Goal: Task Accomplishment & Management: Complete application form

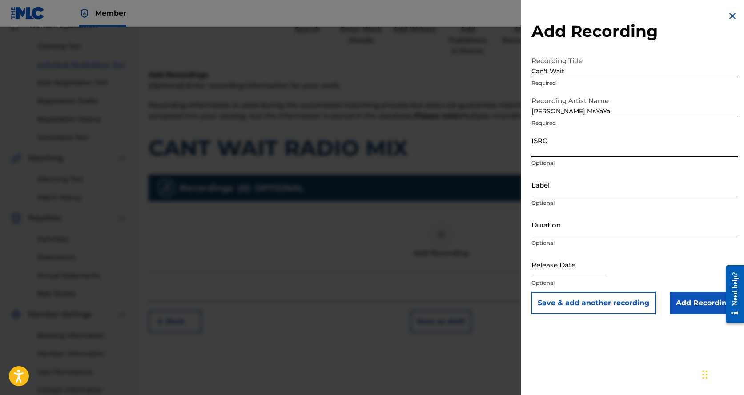
scroll to position [84, 0]
click at [567, 151] on input "ISRC" at bounding box center [634, 144] width 206 height 25
paste input "QZS662270054"
type input "QZS662270054"
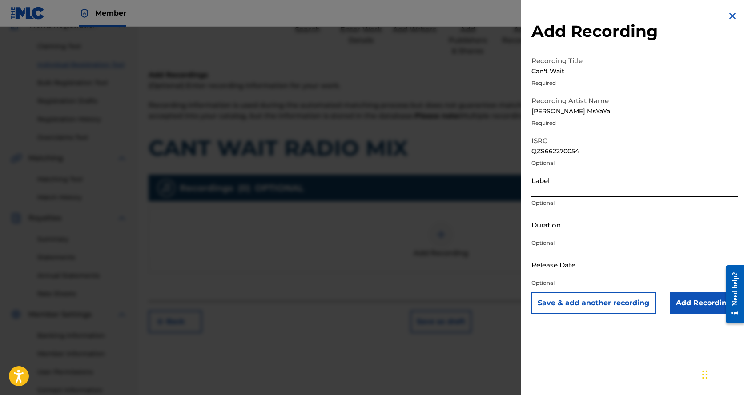
click at [561, 190] on input "Label" at bounding box center [634, 184] width 206 height 25
click at [590, 230] on input "Duration" at bounding box center [634, 224] width 206 height 25
type input "4"
type input "04:14"
click at [590, 265] on input "text" at bounding box center [569, 264] width 76 height 25
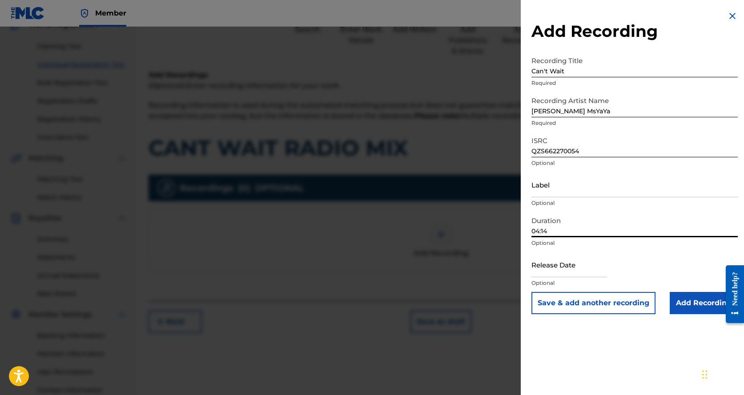
select select "8"
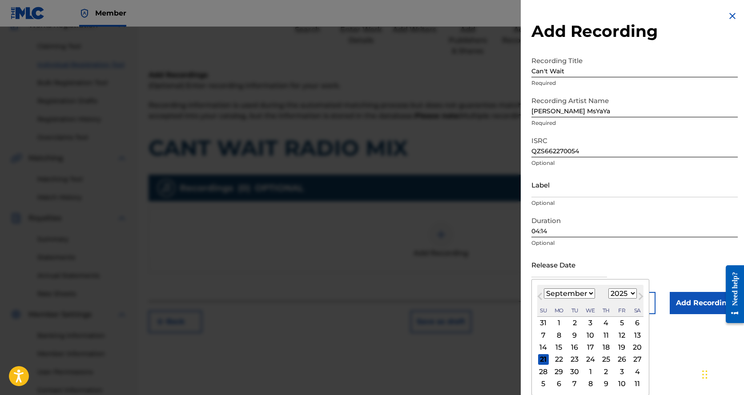
click at [615, 293] on select "1899 1900 1901 1902 1903 1904 1905 1906 1907 1908 1909 1910 1911 1912 1913 1914…" at bounding box center [622, 294] width 28 height 10
select select "2022"
click at [608, 289] on select "1899 1900 1901 1902 1903 1904 1905 1906 1907 1908 1909 1910 1911 1912 1913 1914…" at bounding box center [622, 294] width 28 height 10
click at [580, 296] on select "January February March April May June July August September October November De…" at bounding box center [569, 294] width 51 height 10
click at [578, 295] on select "January February March April May June July August September October November De…" at bounding box center [569, 294] width 51 height 10
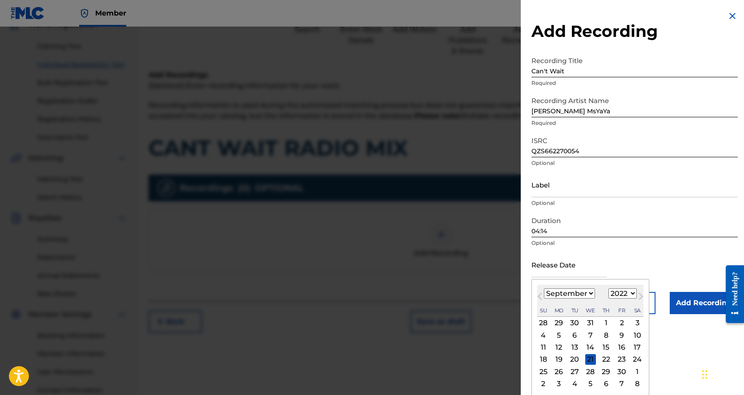
select select "7"
click at [544, 289] on select "January February March April May June July August September October November De…" at bounding box center [569, 294] width 51 height 10
click at [623, 324] on div "5" at bounding box center [621, 323] width 11 height 11
type input "[DATE]"
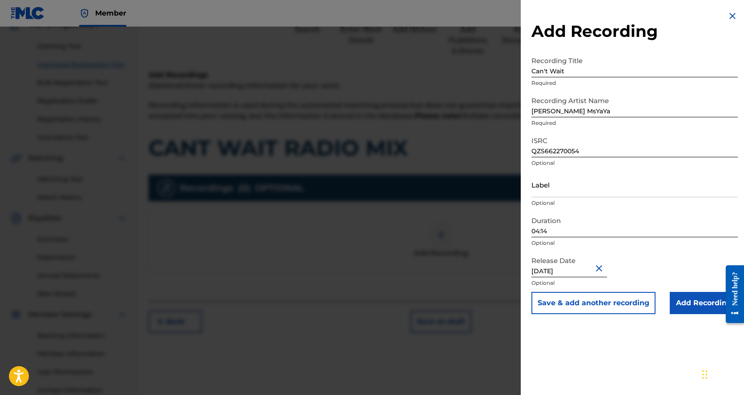
click at [706, 300] on input "Add Recording" at bounding box center [704, 303] width 68 height 22
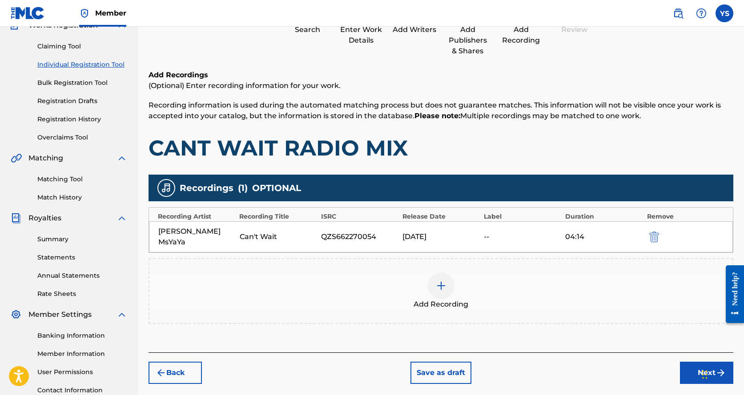
click at [448, 277] on div at bounding box center [441, 286] width 27 height 27
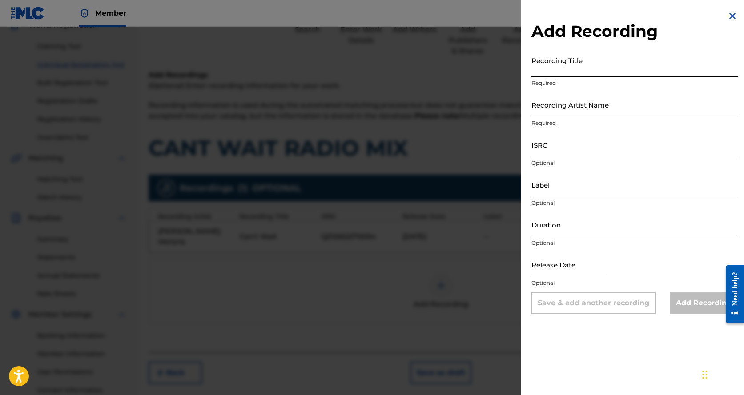
click at [570, 63] on input "Recording Title" at bounding box center [634, 64] width 206 height 25
type input "Don't Lie"
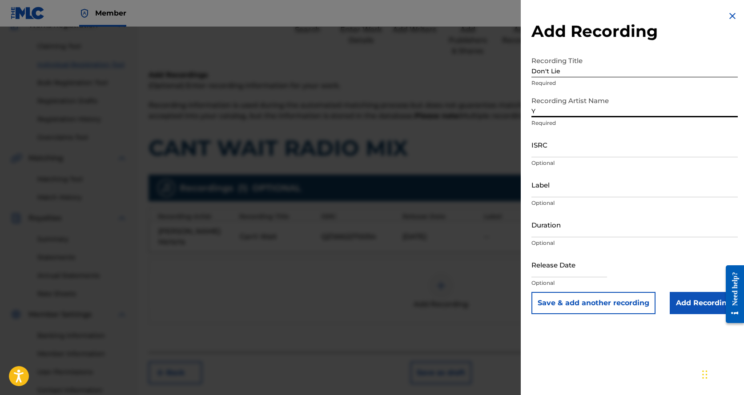
type input "[PERSON_NAME] MsYaYa"
click at [575, 148] on input "ISRC" at bounding box center [634, 144] width 206 height 25
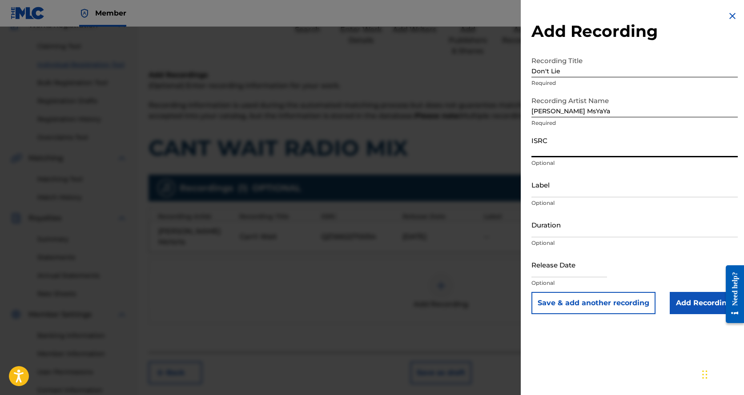
paste input "QZS662270054"
type input "QZS662270054"
drag, startPoint x: 606, startPoint y: 151, endPoint x: 484, endPoint y: 151, distance: 121.8
click at [484, 151] on div "Add Recording Recording Title Don't Lie Required Recording Artist Name [PERSON_…" at bounding box center [372, 211] width 744 height 369
paste input "QZS642362356"
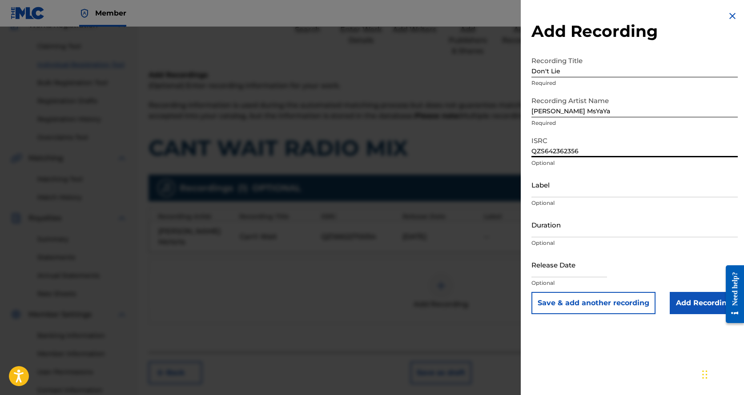
type input "QZS642362356"
click at [542, 224] on input "Duration" at bounding box center [634, 224] width 206 height 25
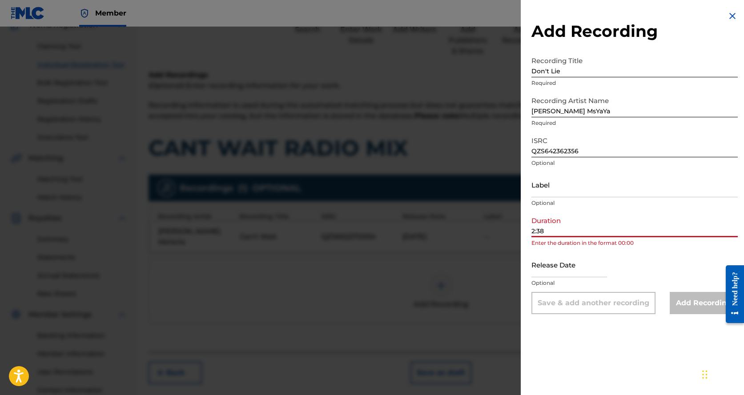
type input "2:38"
click at [564, 266] on input "text" at bounding box center [569, 264] width 76 height 25
select select "8"
select select "2025"
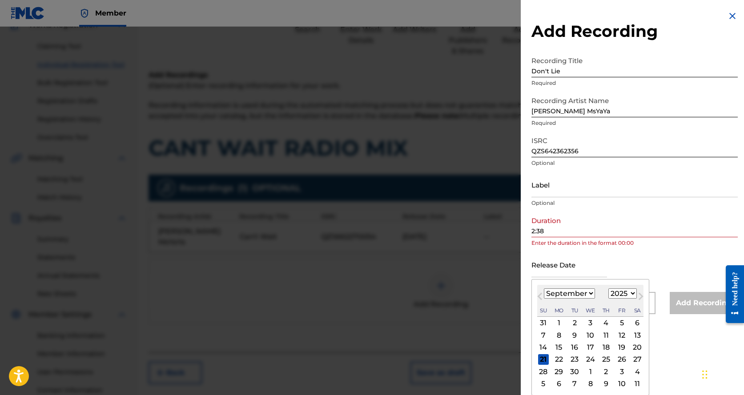
click at [634, 294] on button "Next Month" at bounding box center [641, 298] width 14 height 14
select select "9"
click at [626, 292] on select "1899 1900 1901 1902 1903 1904 1905 1906 1907 1908 1909 1910 1911 1912 1913 1914…" at bounding box center [622, 294] width 28 height 10
select select "2023"
click at [608, 289] on select "1899 1900 1901 1902 1903 1904 1905 1906 1907 1908 1909 1910 1911 1912 1913 1914…" at bounding box center [622, 294] width 28 height 10
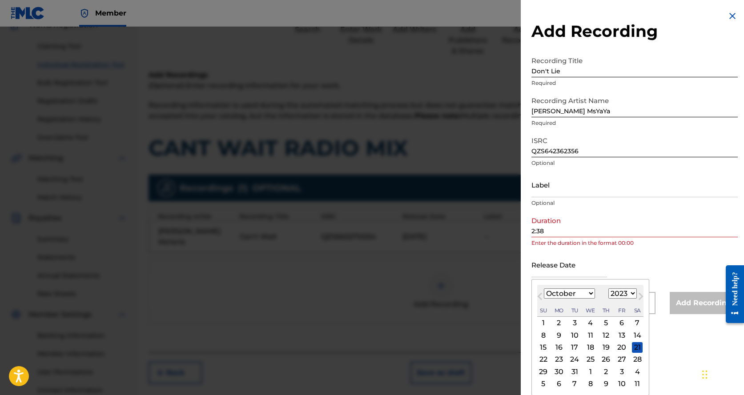
click at [608, 336] on div "12" at bounding box center [606, 335] width 11 height 11
type input "[DATE]"
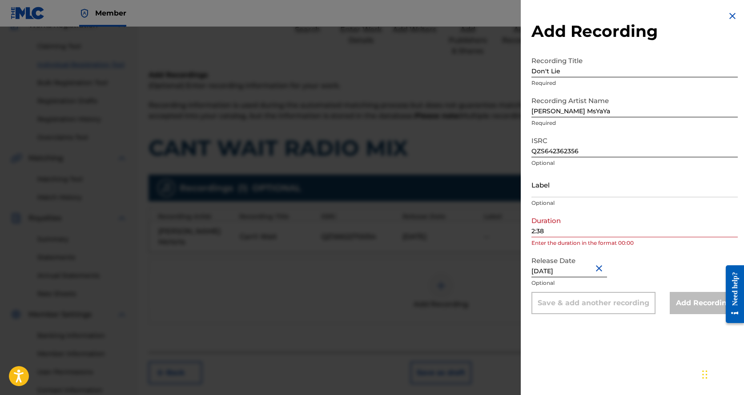
click at [670, 269] on div "Release Date [DATE] Optional" at bounding box center [634, 272] width 206 height 40
click at [579, 234] on input "2:38" at bounding box center [634, 224] width 206 height 25
click at [578, 230] on input "2:38" at bounding box center [634, 224] width 206 height 25
click at [535, 232] on input "2:38" at bounding box center [634, 224] width 206 height 25
click at [532, 233] on input "2:38" at bounding box center [634, 224] width 206 height 25
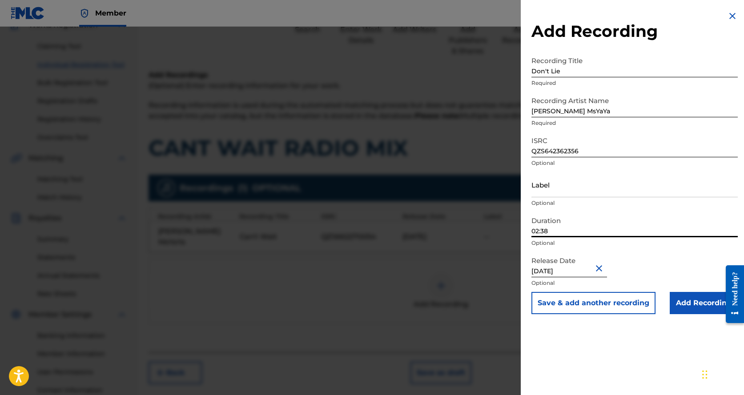
click at [552, 233] on input "02:38" at bounding box center [634, 224] width 206 height 25
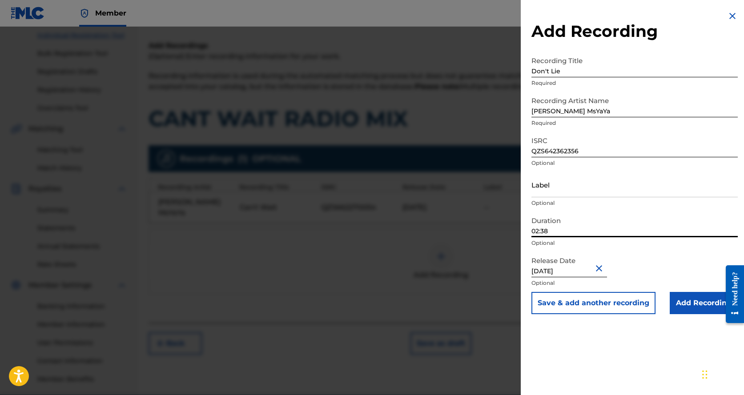
scroll to position [156, 0]
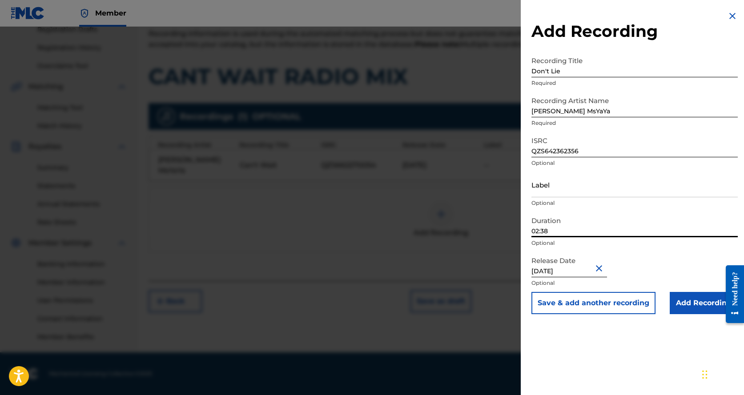
type input "02:38"
click at [686, 306] on input "Add Recording" at bounding box center [704, 303] width 68 height 22
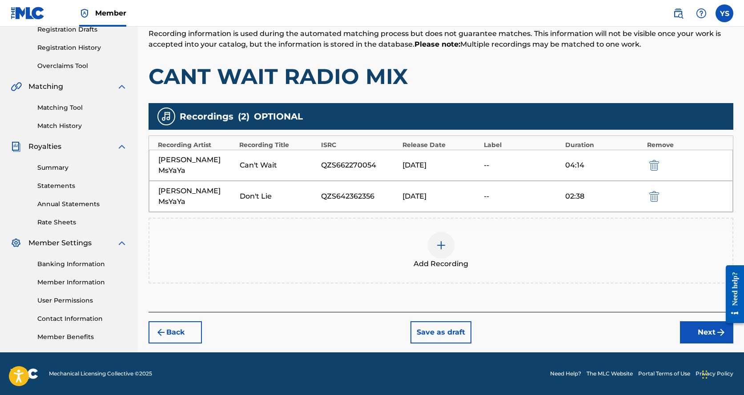
click at [694, 321] on button "Next" at bounding box center [706, 332] width 53 height 22
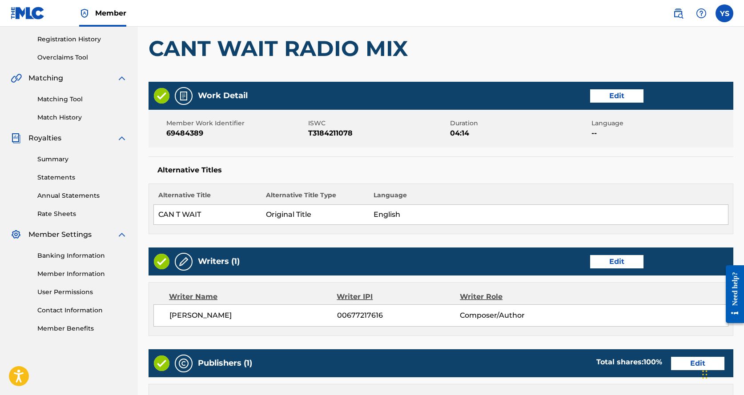
scroll to position [163, 0]
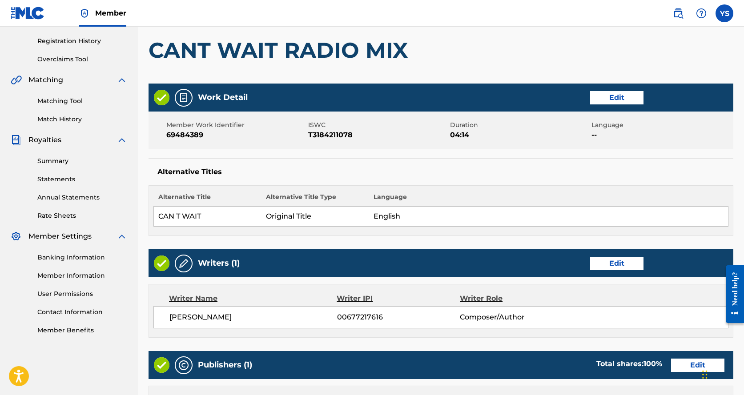
click at [624, 95] on button "Edit" at bounding box center [616, 97] width 53 height 13
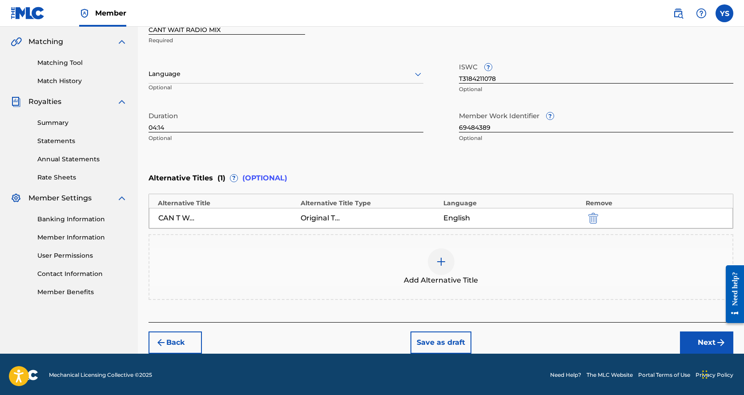
scroll to position [202, 0]
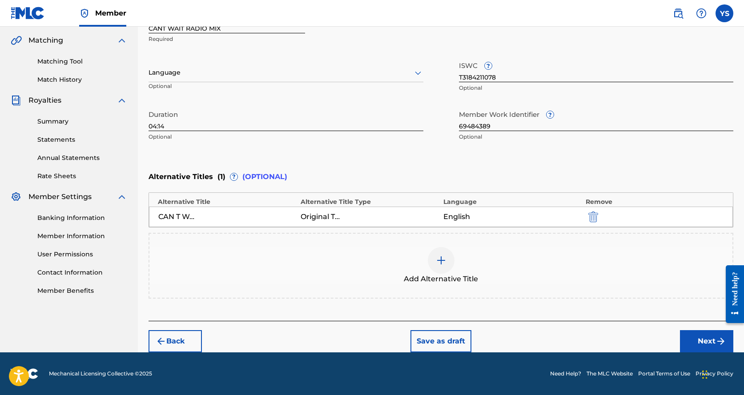
click at [709, 337] on button "Next" at bounding box center [706, 341] width 53 height 22
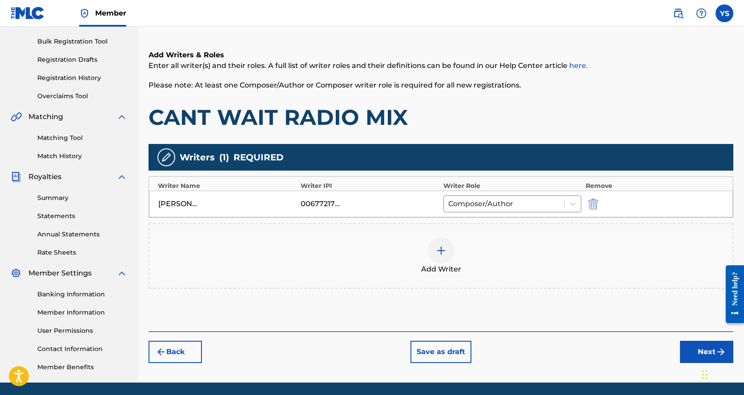
scroll to position [156, 0]
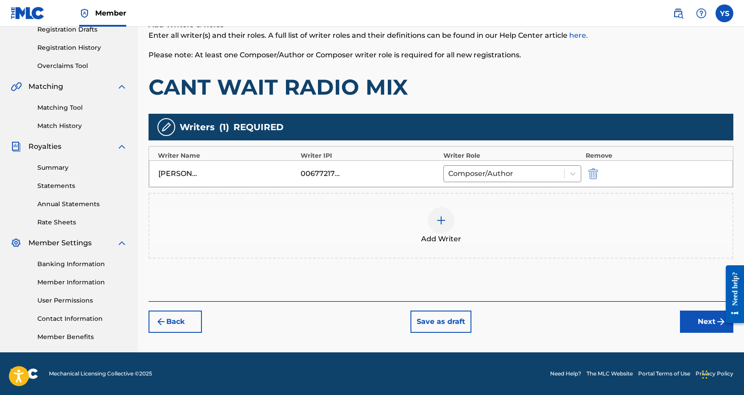
click at [701, 319] on button "Next" at bounding box center [706, 322] width 53 height 22
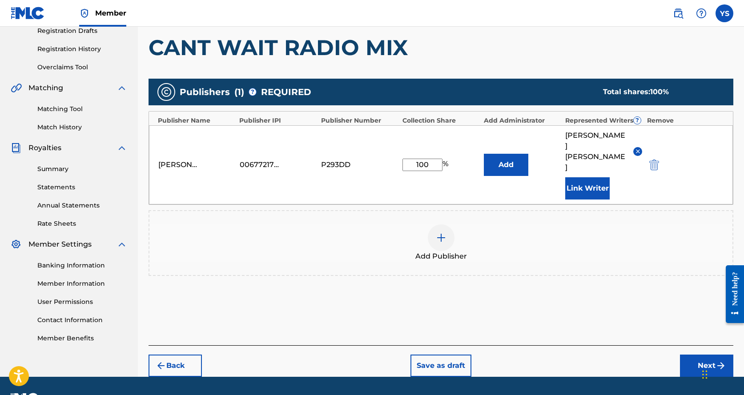
scroll to position [168, 0]
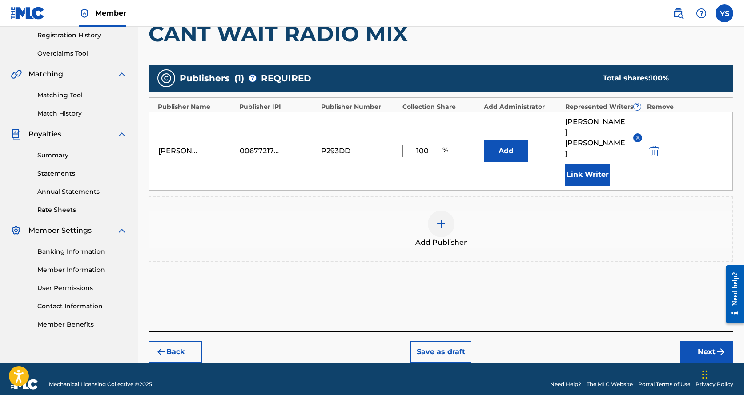
click at [698, 341] on button "Next" at bounding box center [706, 352] width 53 height 22
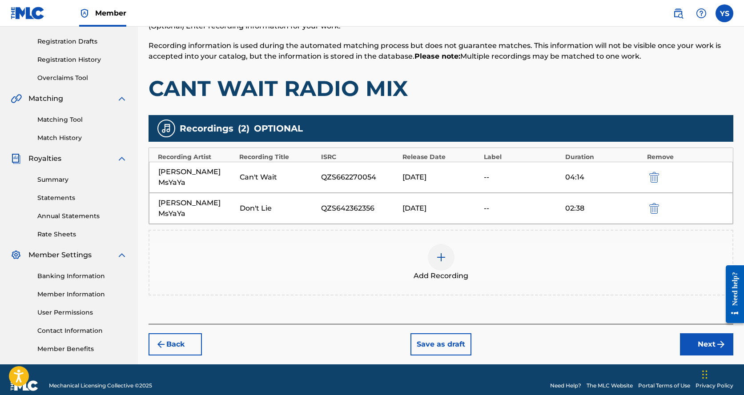
scroll to position [156, 0]
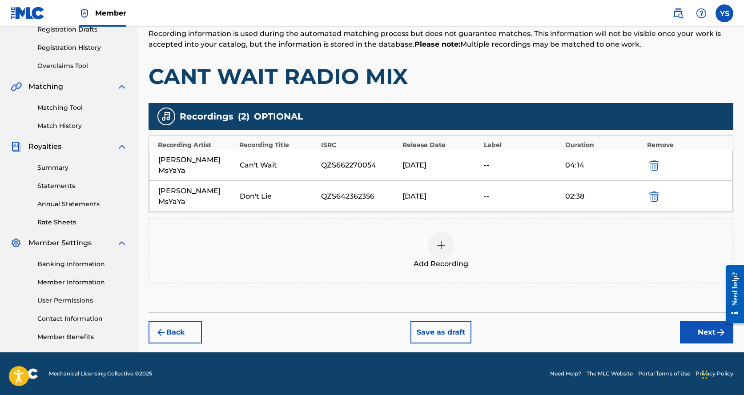
click at [692, 321] on button "Next" at bounding box center [706, 332] width 53 height 22
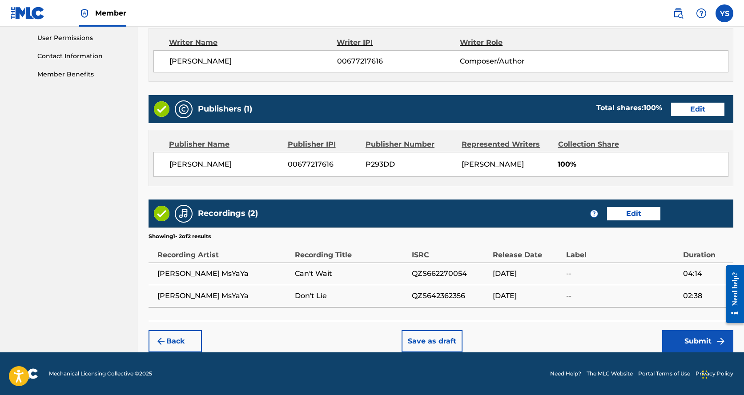
scroll to position [429, 0]
click at [695, 342] on button "Submit" at bounding box center [697, 341] width 71 height 22
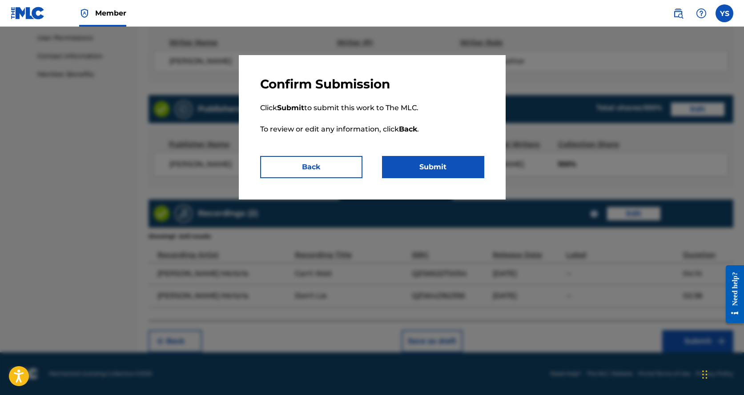
click at [446, 168] on button "Submit" at bounding box center [433, 167] width 102 height 22
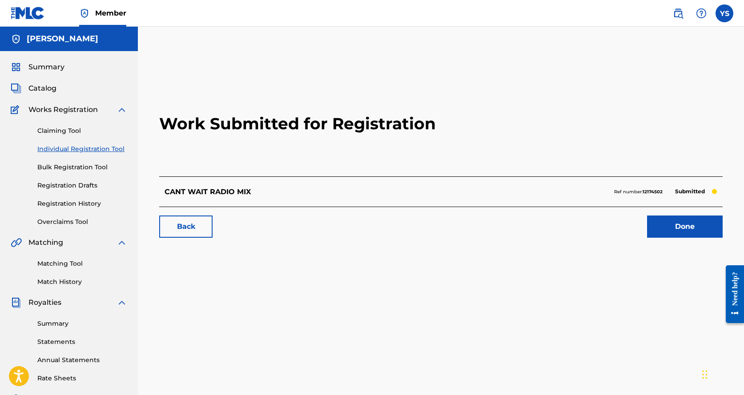
click at [220, 189] on p "CANT WAIT RADIO MIX" at bounding box center [207, 192] width 86 height 11
click at [197, 221] on link "Back" at bounding box center [185, 227] width 53 height 22
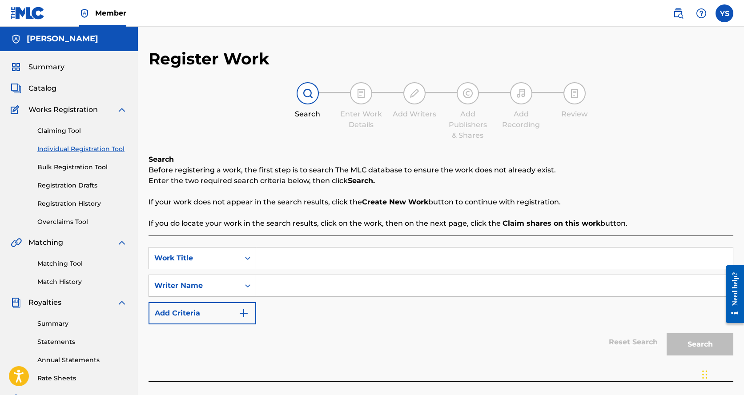
click at [56, 204] on link "Registration History" at bounding box center [82, 203] width 90 height 9
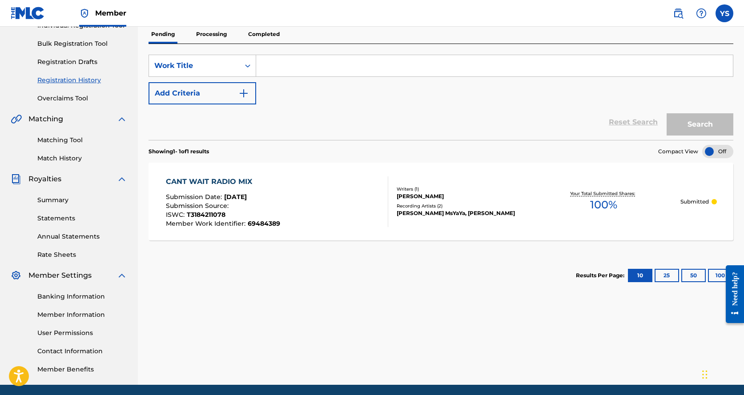
scroll to position [133, 0]
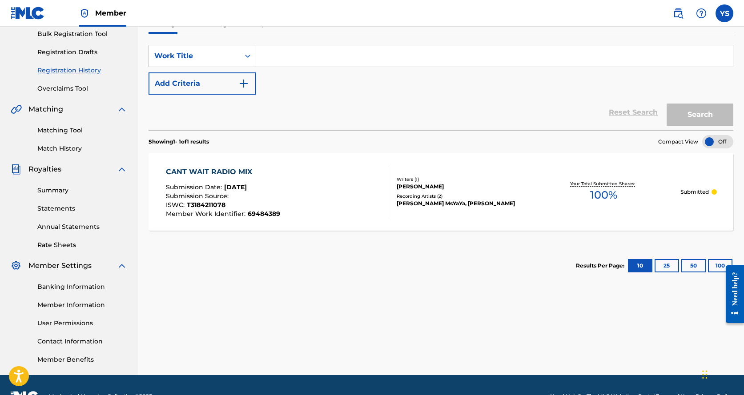
click at [241, 181] on div "CANT WAIT RADIO MIX Submission Date : [DATE] Submission Source : ISWC : T318421…" at bounding box center [223, 192] width 114 height 51
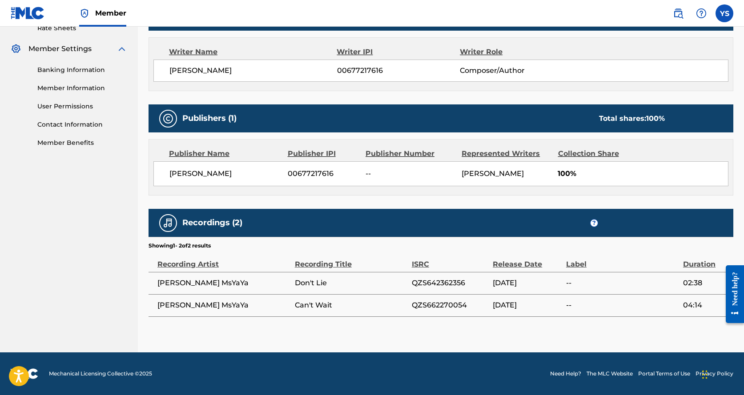
scroll to position [361, 0]
click at [692, 281] on span "02:38" at bounding box center [706, 283] width 46 height 11
click at [197, 288] on span "[PERSON_NAME] MsYaYa" at bounding box center [223, 283] width 133 height 11
click at [593, 217] on div "Recordings (2) ?" at bounding box center [440, 223] width 585 height 28
drag, startPoint x: 593, startPoint y: 223, endPoint x: 547, endPoint y: 201, distance: 50.7
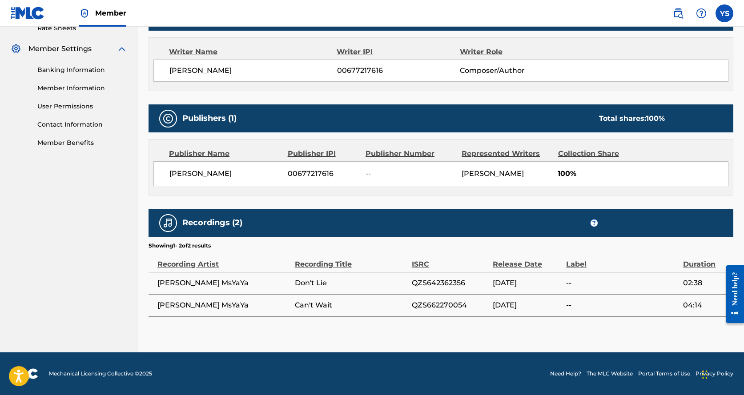
click at [561, 205] on div "Work Detail Member Work Identifier 69484389 MLC Song Code -- ISWC T3184211078 D…" at bounding box center [440, 62] width 585 height 509
click at [169, 219] on img at bounding box center [168, 223] width 11 height 11
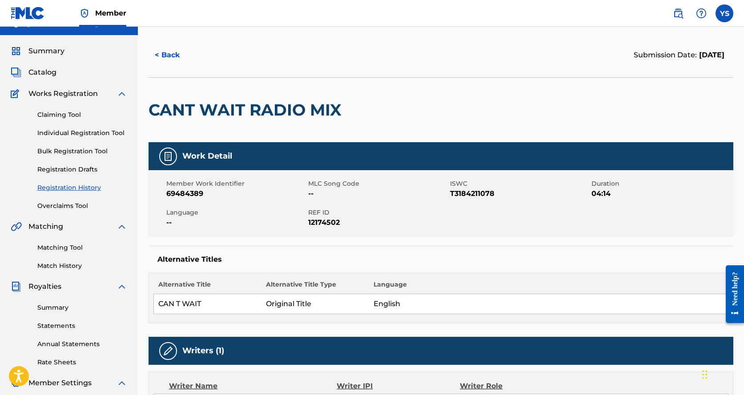
scroll to position [0, 0]
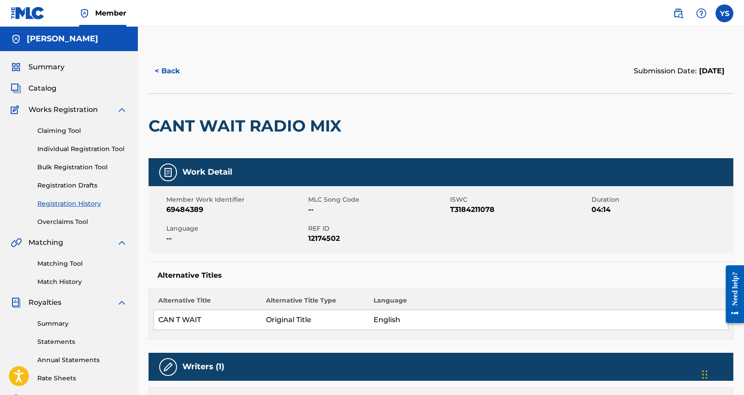
click at [169, 171] on img at bounding box center [168, 172] width 11 height 11
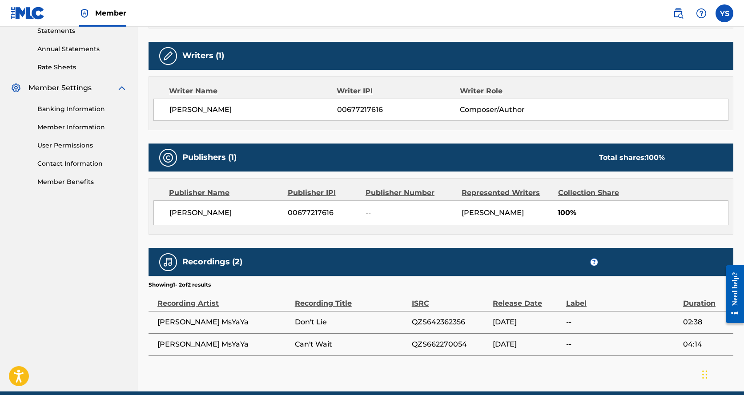
scroll to position [361, 0]
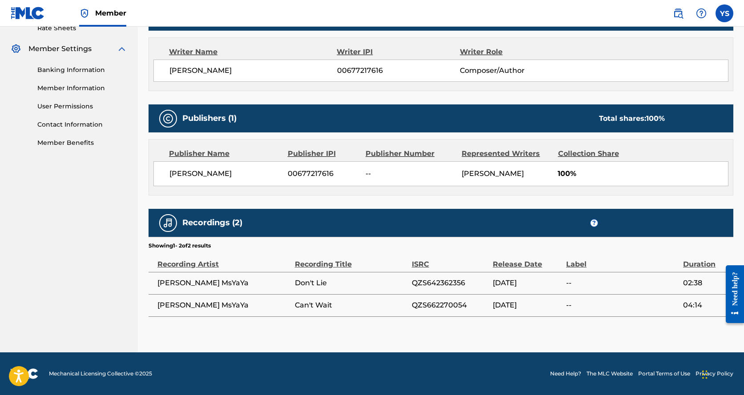
click at [483, 301] on span "QZS662270054" at bounding box center [450, 305] width 76 height 11
click at [483, 303] on span "QZS662270054" at bounding box center [450, 305] width 76 height 11
click at [305, 277] on td "Don't Lie" at bounding box center [353, 283] width 117 height 22
click at [191, 281] on span "[PERSON_NAME] MsYaYa" at bounding box center [223, 283] width 133 height 11
click at [192, 273] on td "[PERSON_NAME] MsYaYa" at bounding box center [221, 283] width 146 height 22
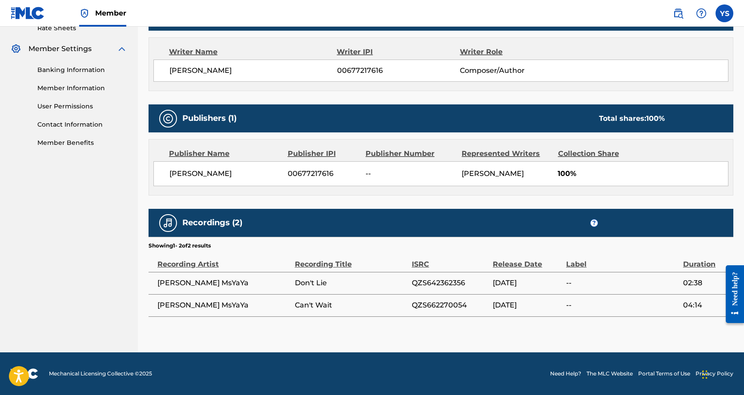
click at [192, 260] on div "Recording Artist" at bounding box center [223, 260] width 133 height 20
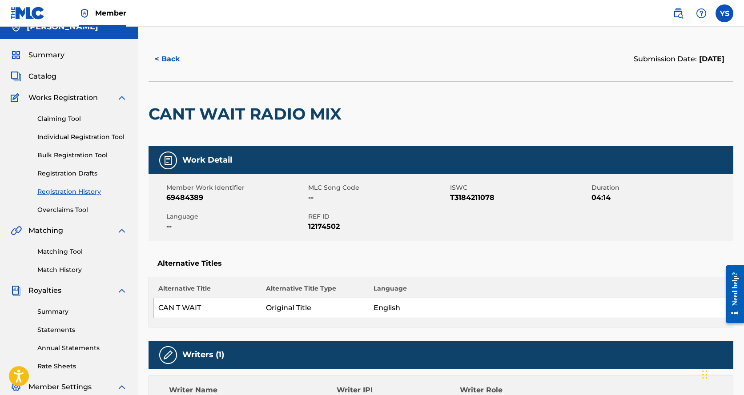
scroll to position [5, 0]
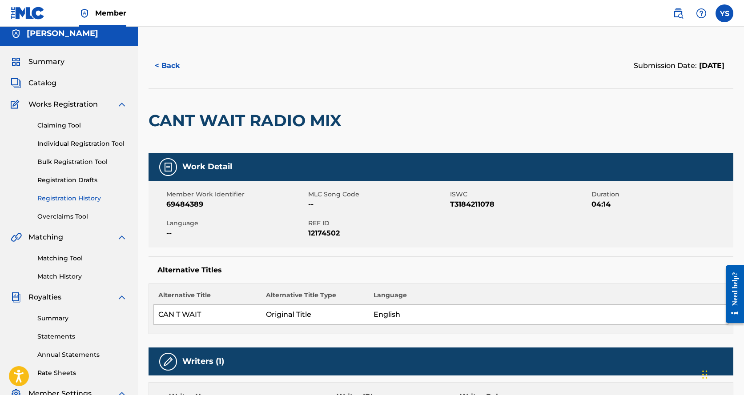
click at [75, 181] on link "Registration Drafts" at bounding box center [82, 180] width 90 height 9
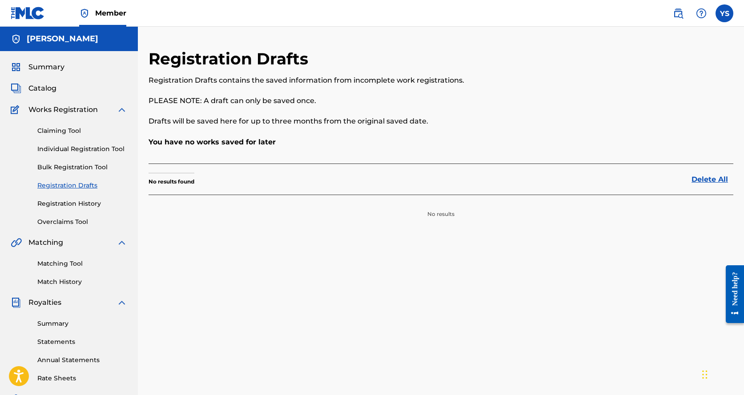
click at [67, 206] on link "Registration History" at bounding box center [82, 203] width 90 height 9
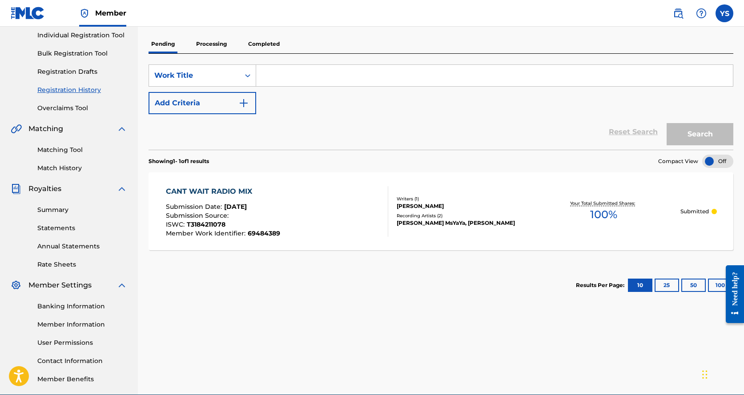
scroll to position [133, 0]
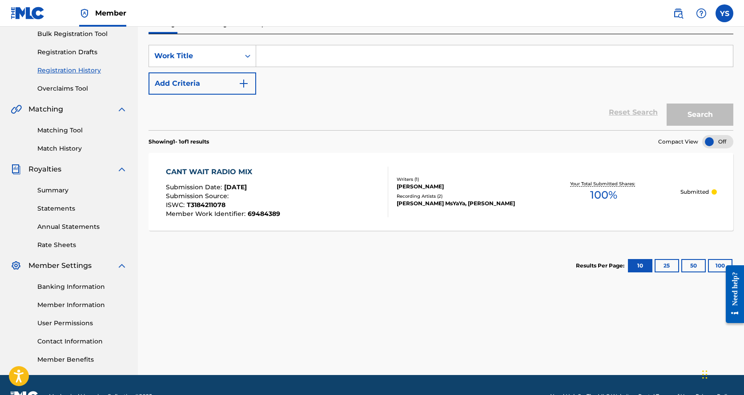
click at [262, 231] on div "Showing 1 - 1 of 1 results Compact View CANT WAIT RADIO MIX Submission Date : […" at bounding box center [440, 208] width 585 height 156
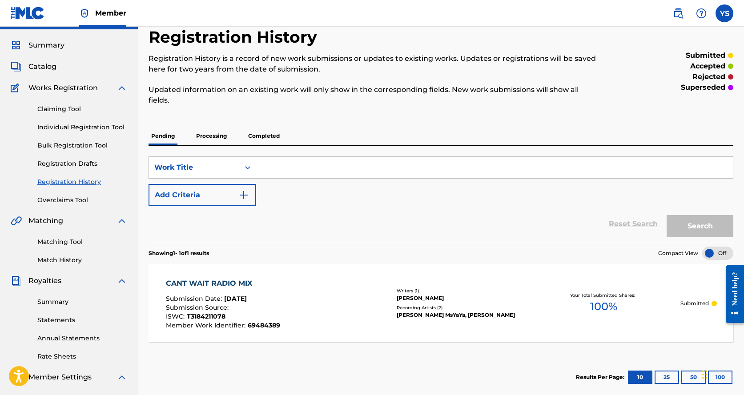
scroll to position [0, 0]
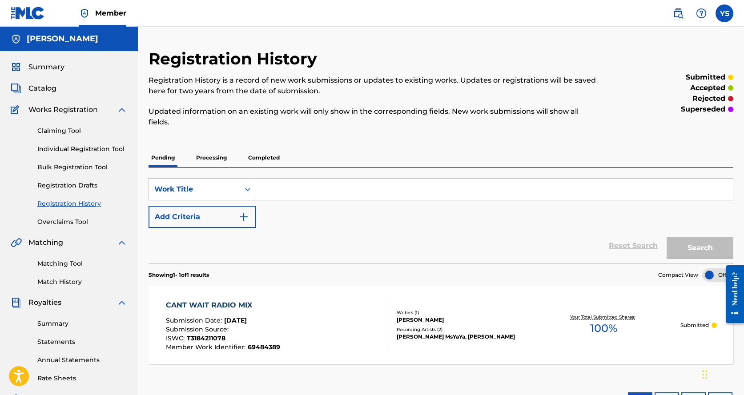
click at [64, 130] on link "Claiming Tool" at bounding box center [82, 130] width 90 height 9
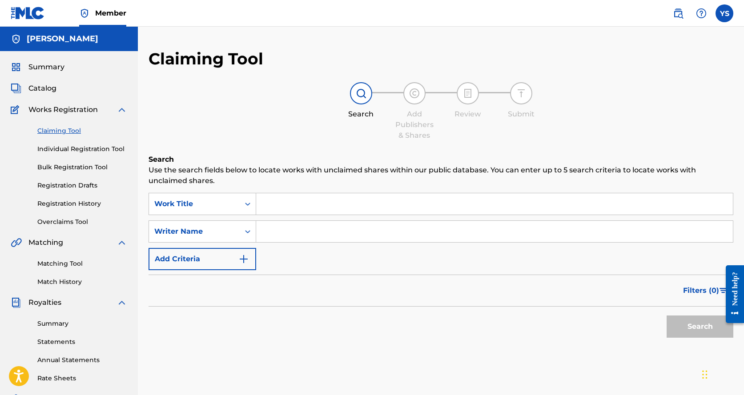
click at [308, 203] on input "Search Form" at bounding box center [494, 203] width 477 height 21
click at [46, 87] on span "Catalog" at bounding box center [42, 88] width 28 height 11
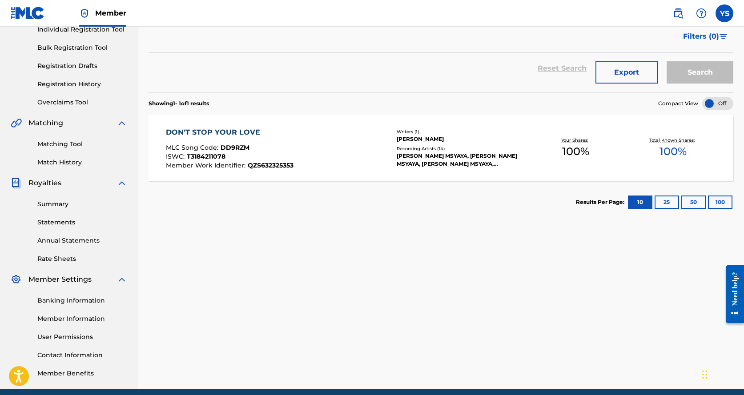
scroll to position [133, 0]
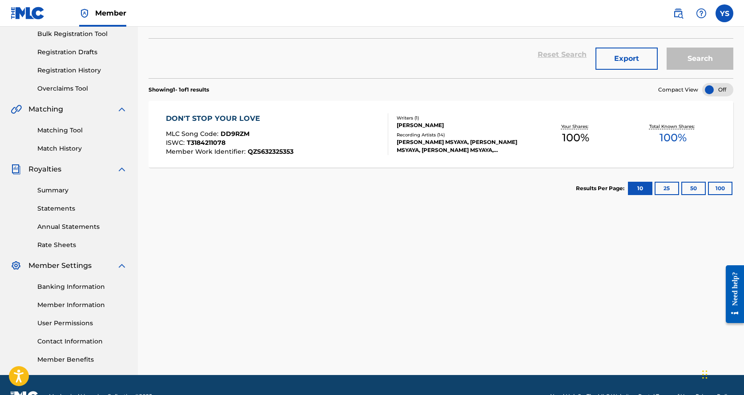
click at [221, 154] on span "Member Work Identifier :" at bounding box center [207, 152] width 82 height 8
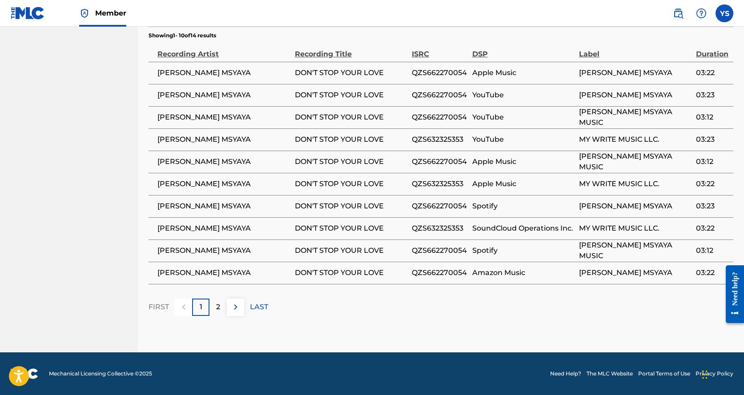
scroll to position [582, 0]
click at [216, 312] on p "2" at bounding box center [218, 307] width 4 height 11
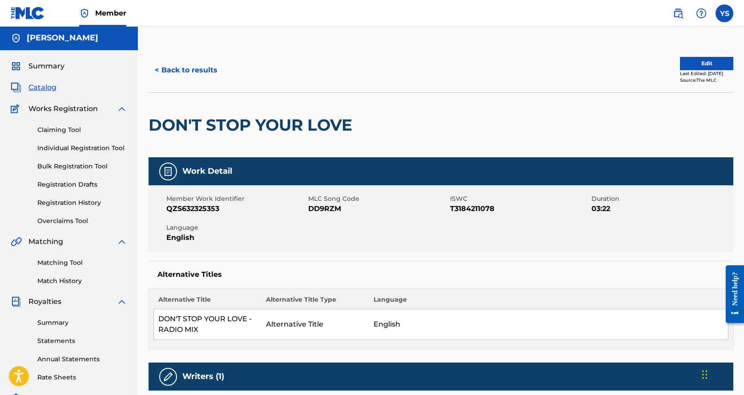
scroll to position [0, 0]
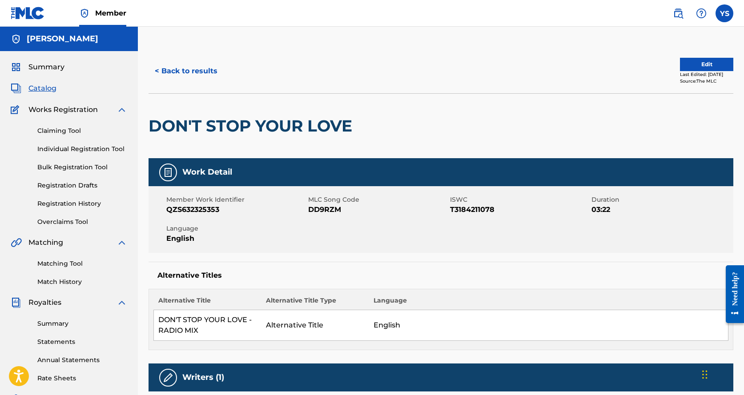
click at [58, 131] on link "Claiming Tool" at bounding box center [82, 130] width 90 height 9
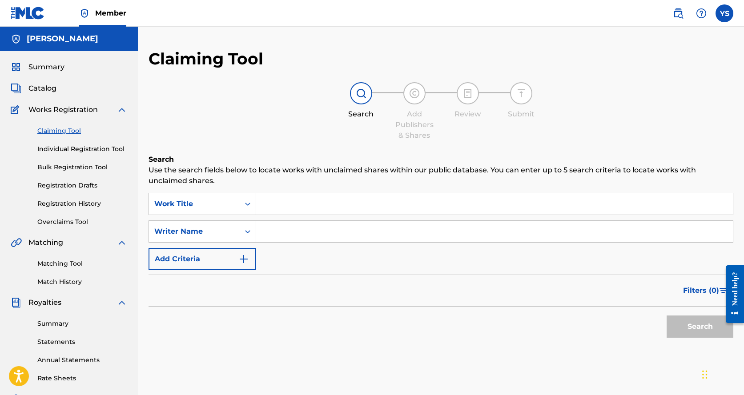
click at [57, 149] on link "Individual Registration Tool" at bounding box center [82, 148] width 90 height 9
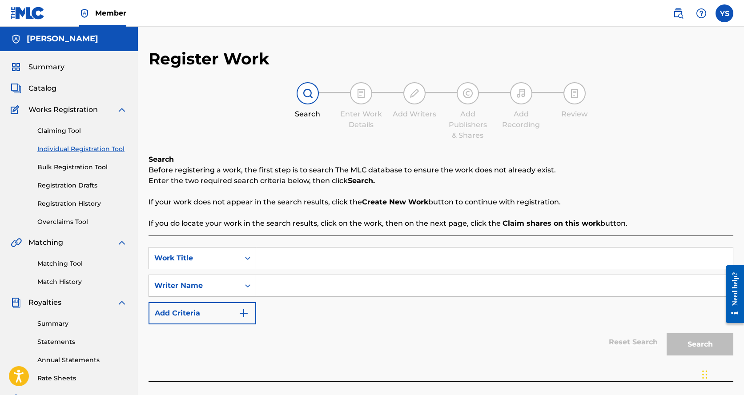
click at [381, 204] on strong "Create New Work" at bounding box center [395, 202] width 66 height 8
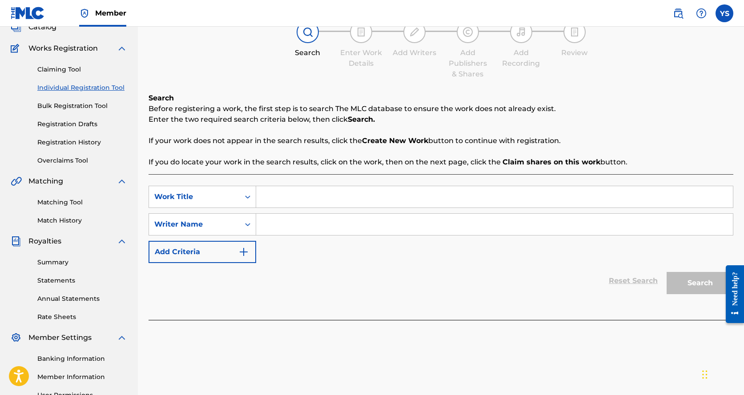
scroll to position [156, 0]
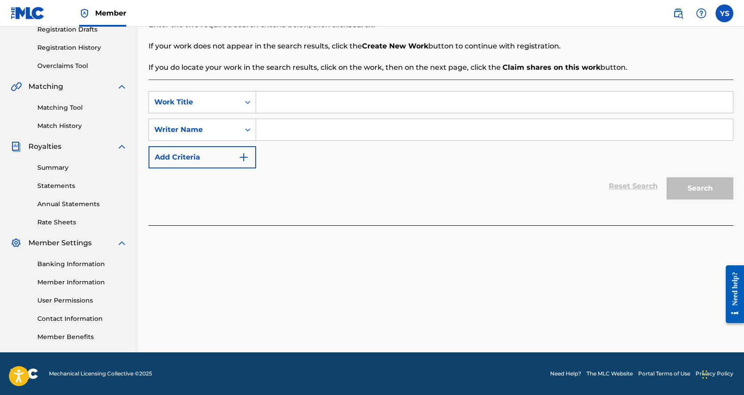
click at [289, 104] on input "Search Form" at bounding box center [494, 102] width 477 height 21
type input "Don't Lie"
click at [305, 129] on input "Search Form" at bounding box center [494, 129] width 477 height 21
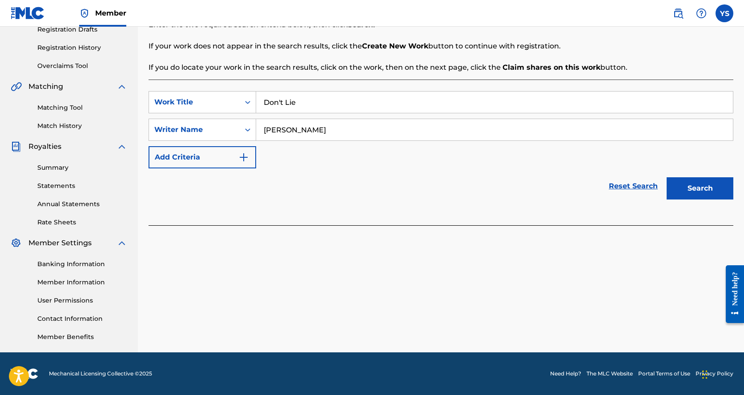
type input "[PERSON_NAME]"
click at [233, 159] on button "Add Criteria" at bounding box center [202, 157] width 108 height 22
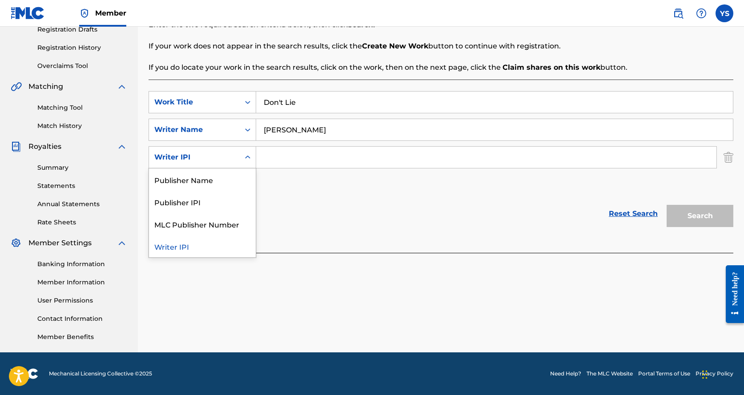
click at [247, 155] on icon "Search Form" at bounding box center [247, 157] width 9 height 9
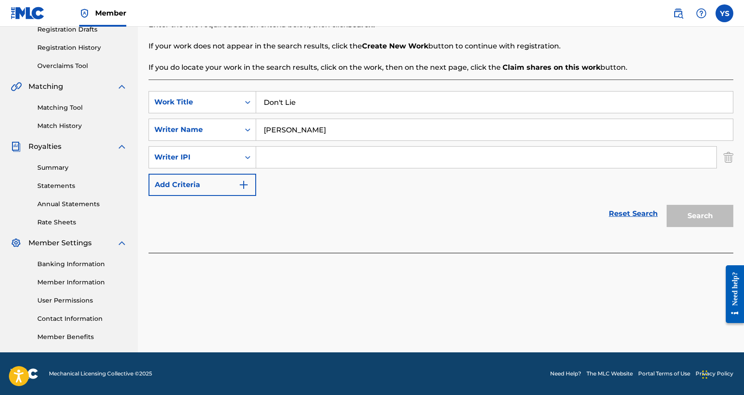
click at [548, 224] on div "Reset Search Search" at bounding box center [440, 214] width 585 height 36
click at [733, 158] on div "Register Work Search Enter Work Details Add Writers Add Publishers & Shares Add…" at bounding box center [441, 123] width 606 height 460
click at [723, 159] on img "Search Form" at bounding box center [728, 157] width 10 height 22
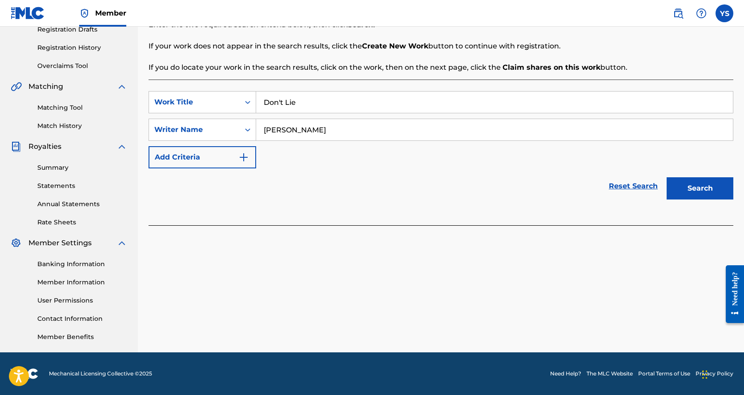
click at [719, 185] on button "Search" at bounding box center [699, 188] width 67 height 22
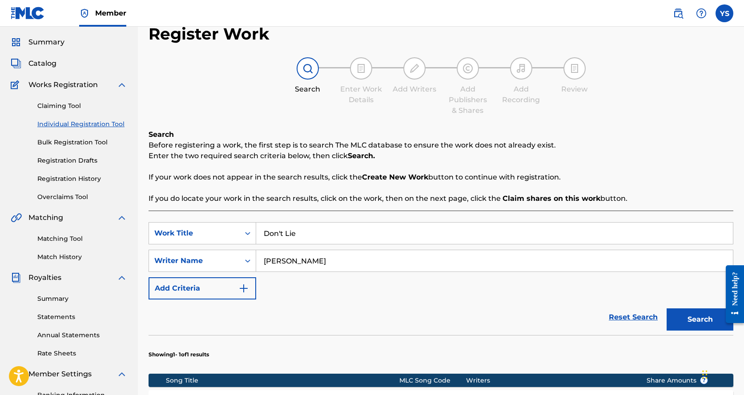
scroll to position [158, 0]
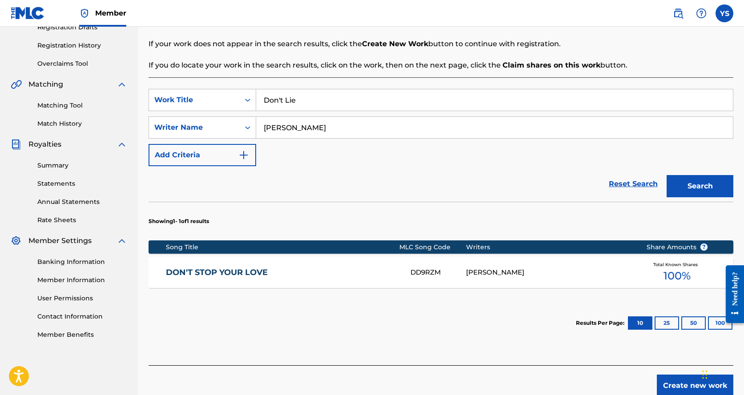
click at [682, 180] on button "Search" at bounding box center [699, 186] width 67 height 22
click at [333, 126] on input "[PERSON_NAME]" at bounding box center [494, 127] width 477 height 21
click at [257, 126] on input "[PERSON_NAME]" at bounding box center [494, 127] width 477 height 21
click at [334, 135] on input "[PERSON_NAME]" at bounding box center [494, 127] width 477 height 21
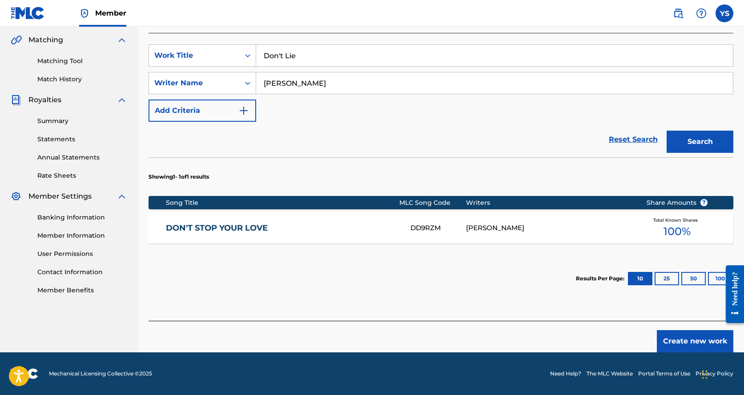
click at [673, 341] on button "Create new work" at bounding box center [695, 341] width 76 height 22
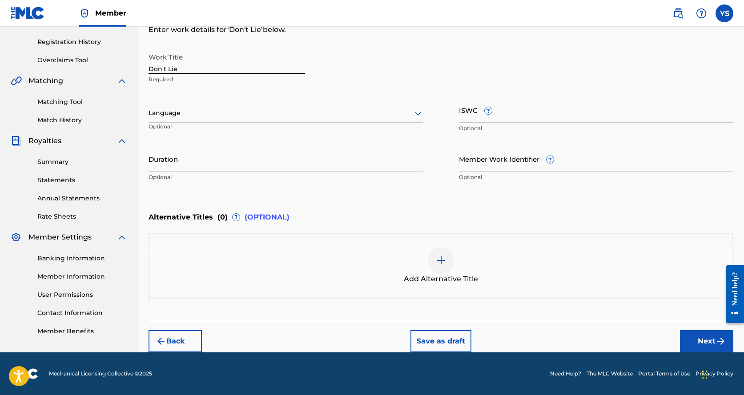
scroll to position [162, 0]
click at [152, 90] on div "Work Title Don't Lie Required Language Optional ISWC ? Optional Duration Option…" at bounding box center [440, 117] width 585 height 138
click at [164, 110] on div at bounding box center [285, 113] width 275 height 11
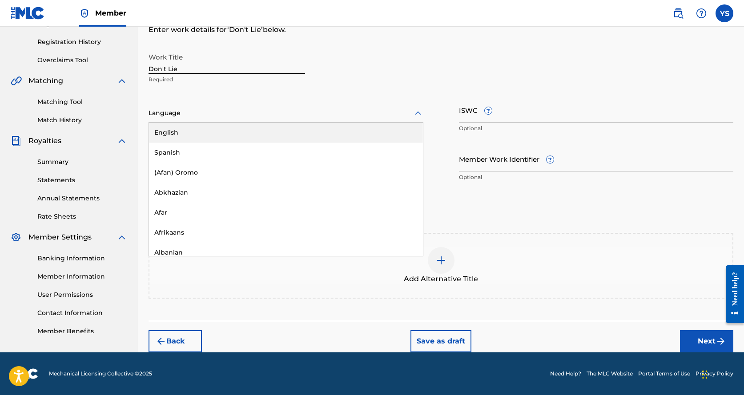
click at [203, 132] on div "English" at bounding box center [286, 133] width 274 height 20
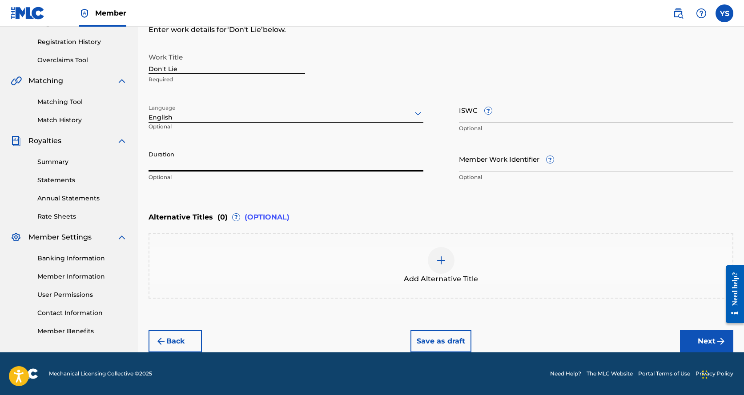
click at [175, 162] on input "Duration" at bounding box center [285, 158] width 275 height 25
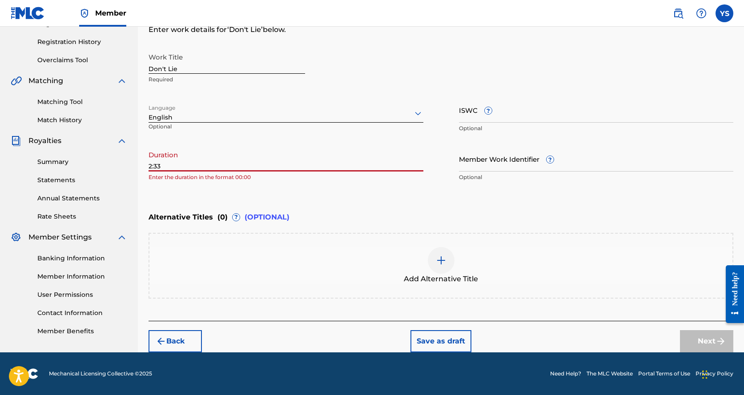
click at [213, 182] on div "Duration 2:33 Enter the duration in the format 00:00" at bounding box center [285, 166] width 275 height 40
click at [213, 164] on input "2:33" at bounding box center [285, 158] width 275 height 25
click at [150, 165] on input "2:33" at bounding box center [285, 158] width 275 height 25
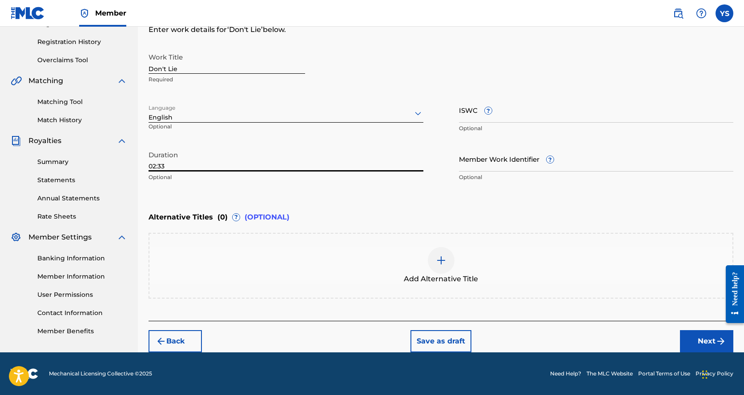
type input "02:33"
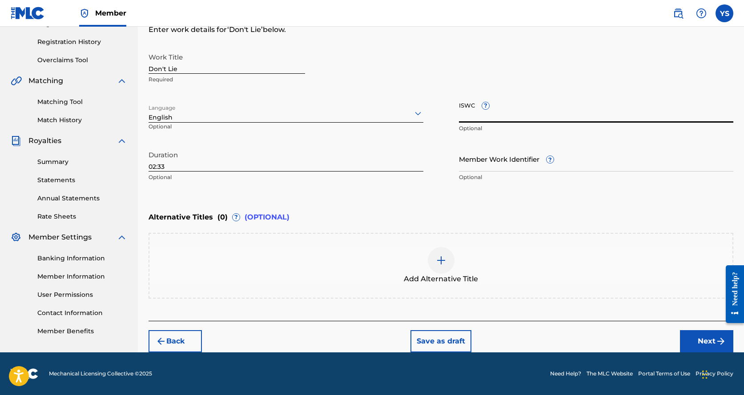
click at [523, 116] on input "ISWC ?" at bounding box center [596, 109] width 275 height 25
paste input "T3184211078"
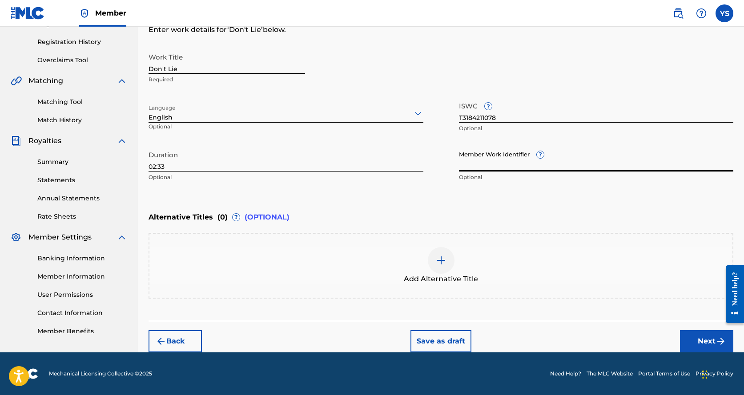
click at [478, 161] on input "Member Work Identifier ?" at bounding box center [596, 158] width 275 height 25
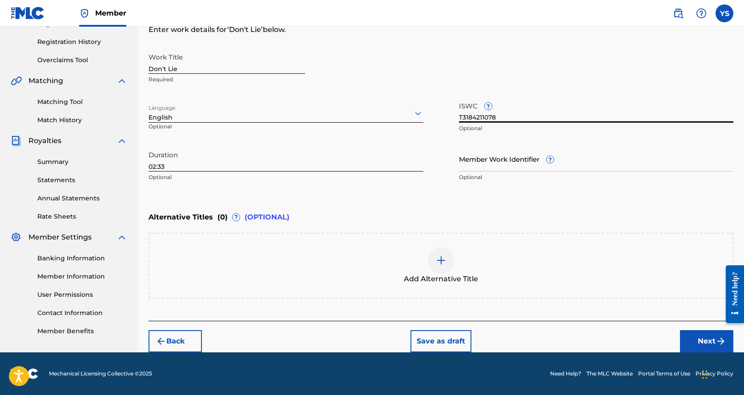
drag, startPoint x: 501, startPoint y: 116, endPoint x: 446, endPoint y: 120, distance: 55.3
click at [446, 120] on div "Work Title Don't Lie Required Language English Optional ISWC ? T3184211078 Opti…" at bounding box center [440, 117] width 585 height 138
paste input "286573631"
type input "T3286573631"
click at [470, 161] on input "Member Work Identifier ?" at bounding box center [596, 158] width 275 height 25
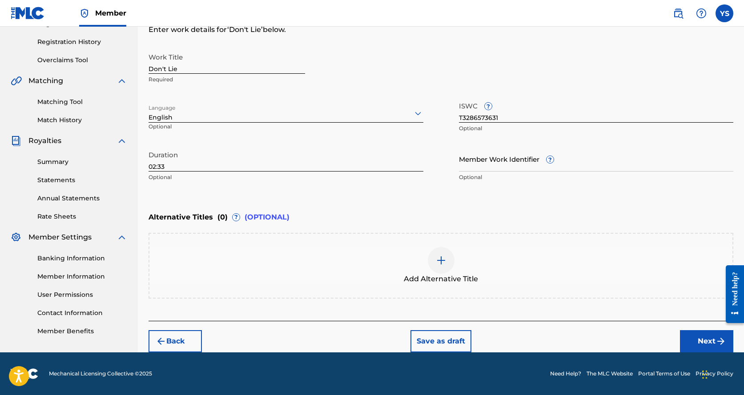
click at [244, 12] on nav "Member YS YS [PERSON_NAME] [EMAIL_ADDRESS][DOMAIN_NAME] Profile Log out" at bounding box center [372, 13] width 744 height 27
click at [477, 159] on input "Member Work Identifier ?" at bounding box center [596, 158] width 275 height 25
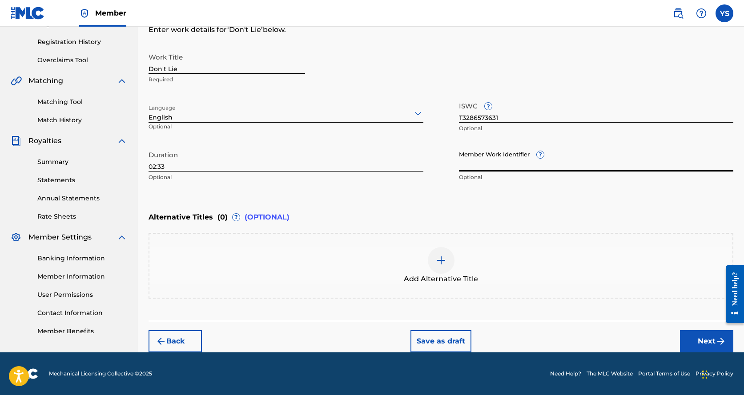
paste input "69484403"
type input "69484403"
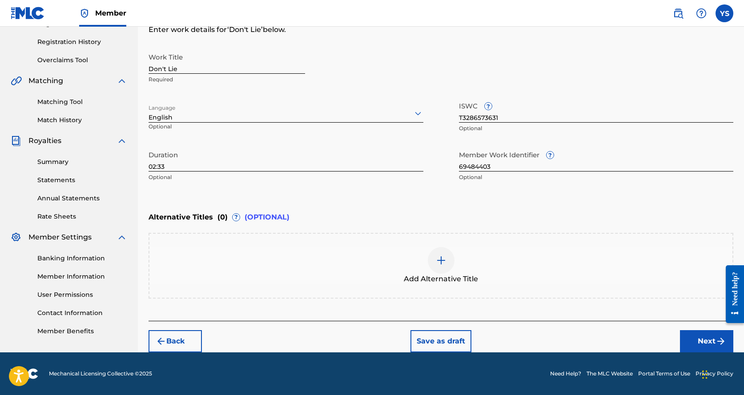
click at [558, 210] on div "Alternative Titles ( 0 ) ? (OPTIONAL)" at bounding box center [440, 218] width 585 height 20
click at [706, 342] on button "Next" at bounding box center [706, 341] width 53 height 22
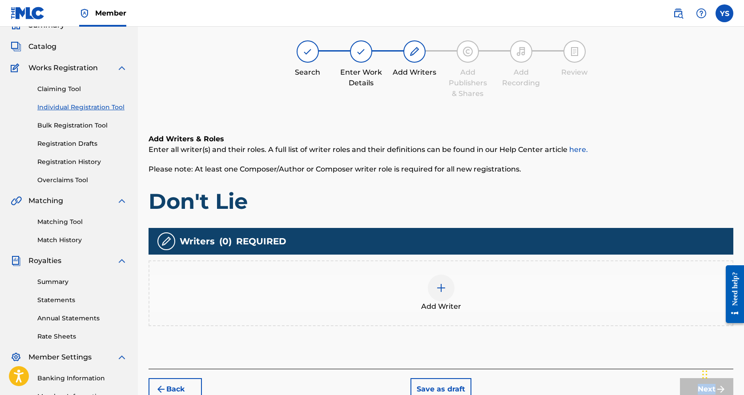
scroll to position [40, 0]
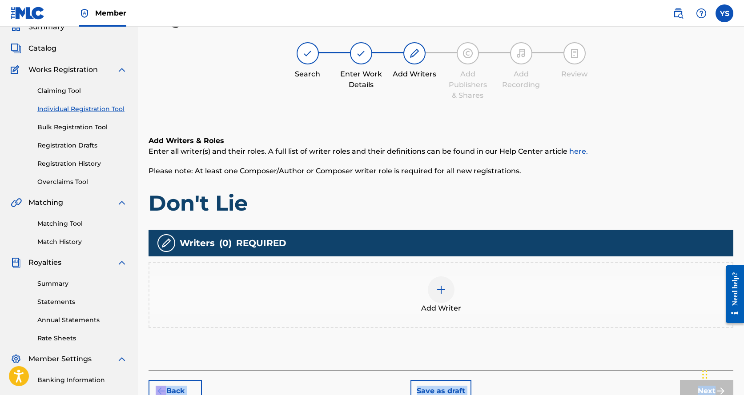
drag, startPoint x: 706, startPoint y: 342, endPoint x: 706, endPoint y: 327, distance: 15.1
click at [707, 332] on div "Register Work Search Enter Work Details Add Writers Add Publishers & Shares Add…" at bounding box center [441, 239] width 606 height 460
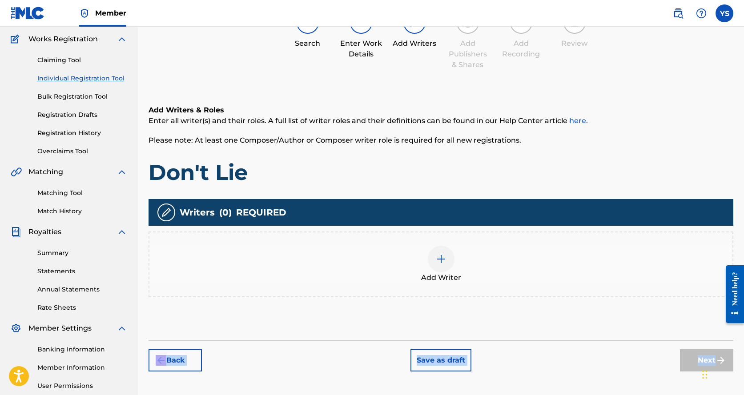
scroll to position [129, 0]
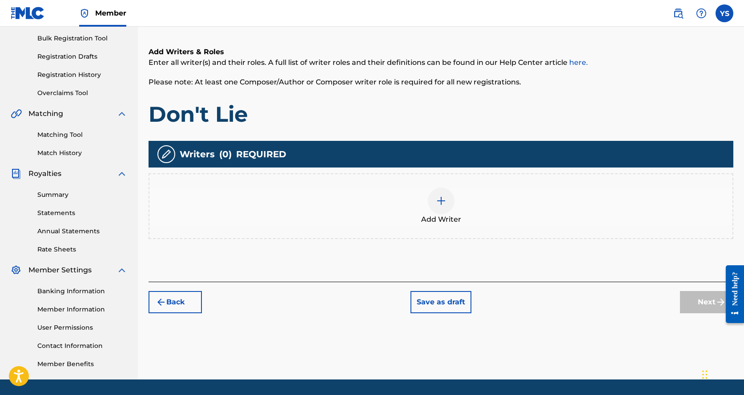
click at [448, 202] on div at bounding box center [441, 201] width 27 height 27
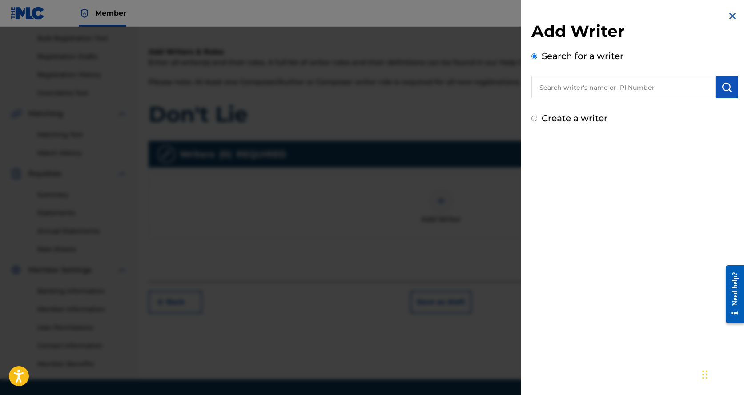
click at [566, 86] on input "text" at bounding box center [623, 87] width 184 height 22
click at [602, 104] on span "[PERSON_NAME]" at bounding box center [633, 107] width 62 height 8
type input "[PERSON_NAME]"
click at [726, 81] on button "submit" at bounding box center [726, 87] width 22 height 22
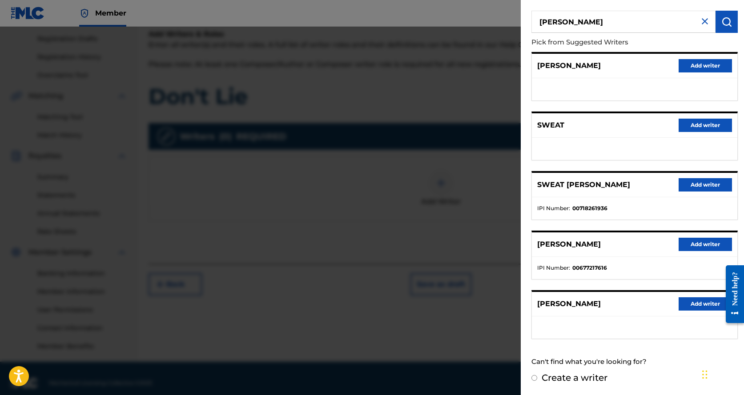
scroll to position [156, 0]
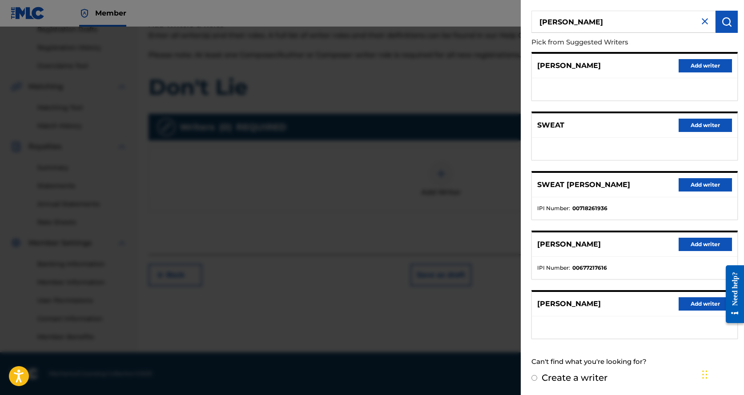
click at [708, 245] on button "Add writer" at bounding box center [704, 244] width 53 height 13
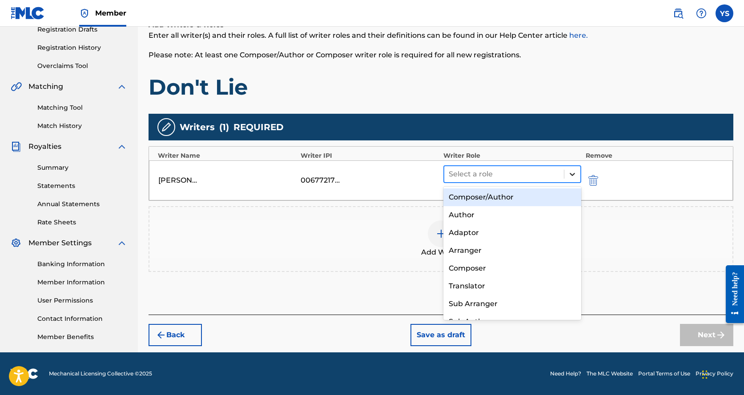
click at [570, 172] on icon at bounding box center [572, 174] width 9 height 9
click at [477, 197] on div "Composer/Author" at bounding box center [512, 198] width 138 height 18
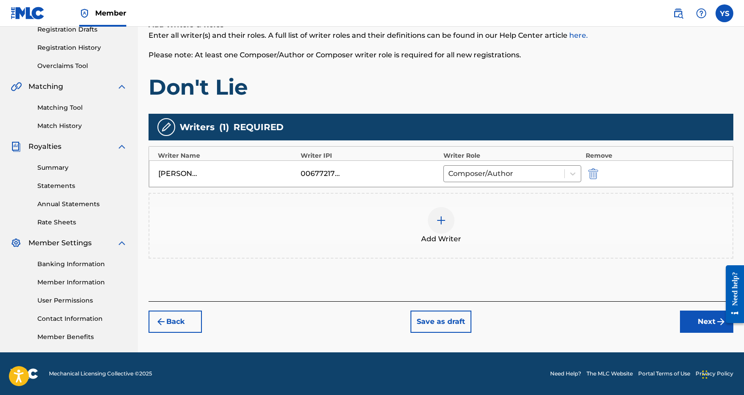
click at [696, 316] on button "Next" at bounding box center [706, 322] width 53 height 22
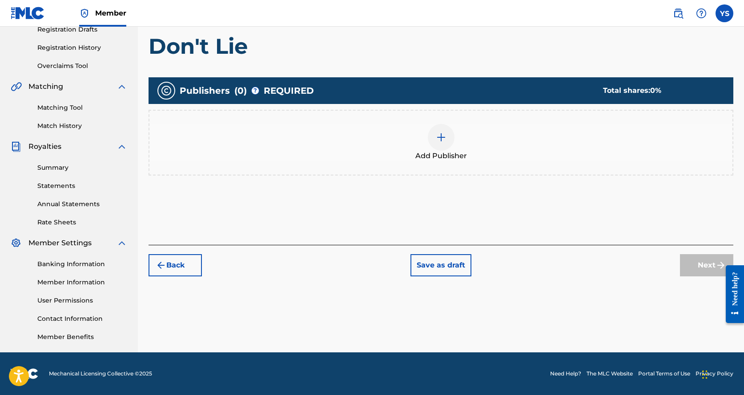
scroll to position [40, 0]
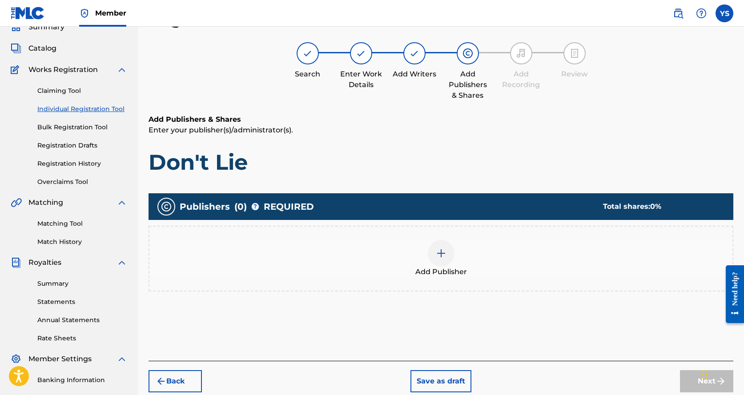
click at [437, 250] on img at bounding box center [441, 253] width 11 height 11
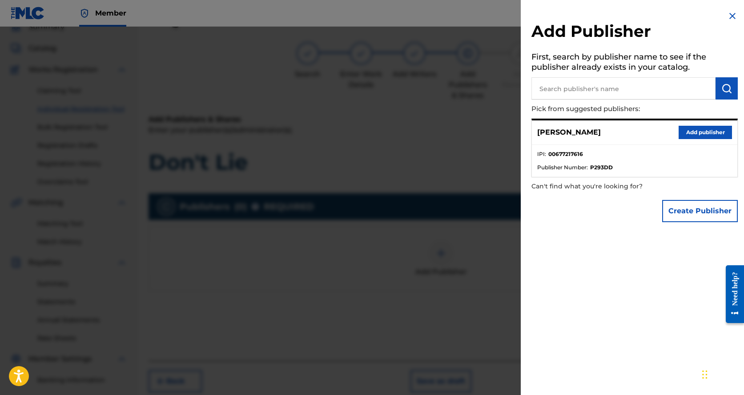
click at [696, 127] on button "Add publisher" at bounding box center [704, 132] width 53 height 13
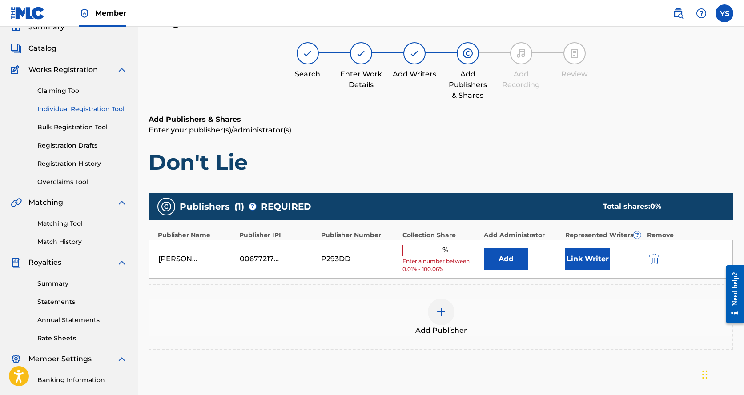
click at [423, 250] on input "text" at bounding box center [422, 251] width 40 height 12
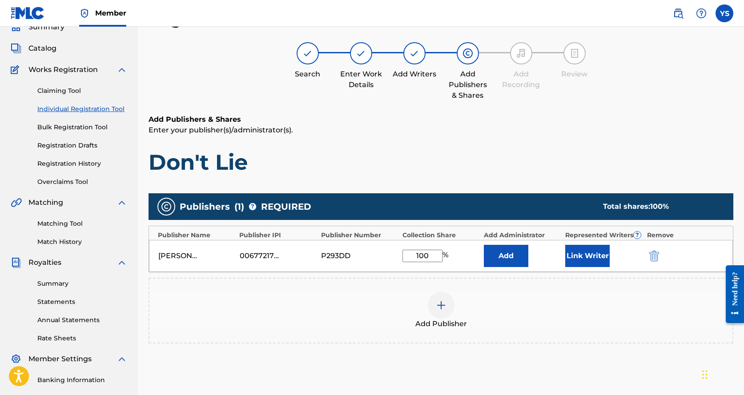
type input "100"
click at [462, 257] on div "100 %" at bounding box center [440, 256] width 77 height 12
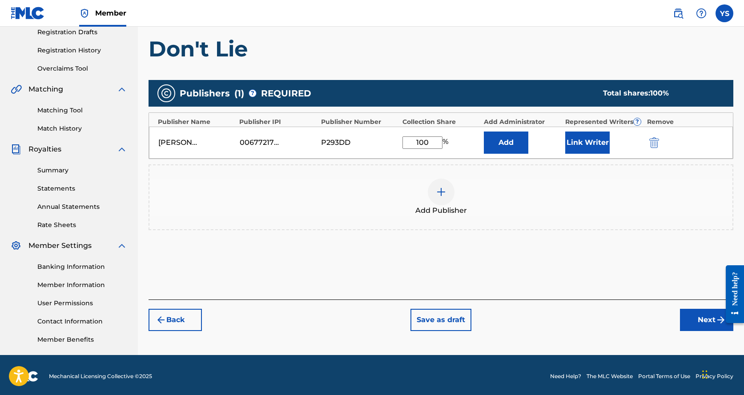
scroll to position [156, 0]
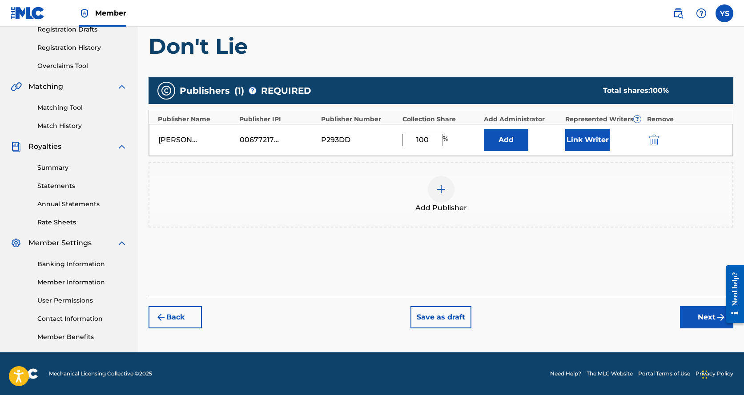
click at [692, 318] on button "Next" at bounding box center [706, 317] width 53 height 22
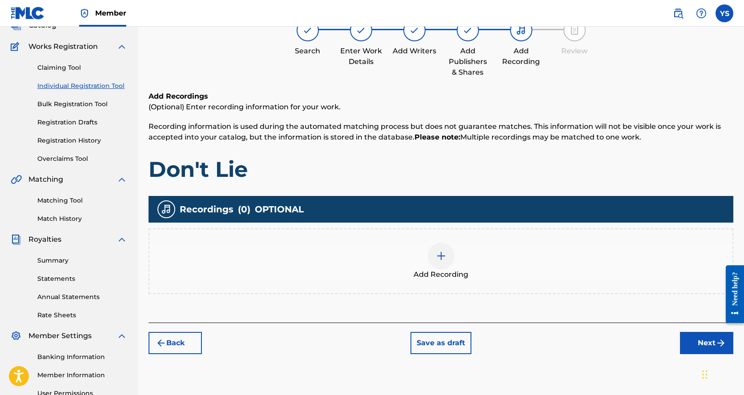
scroll to position [40, 0]
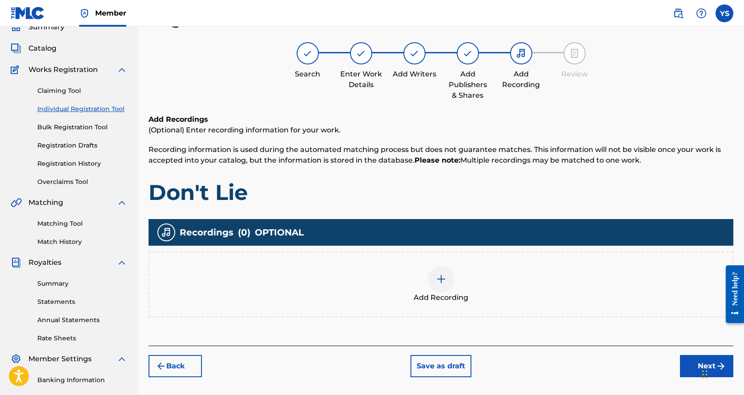
click at [446, 284] on div at bounding box center [441, 279] width 27 height 27
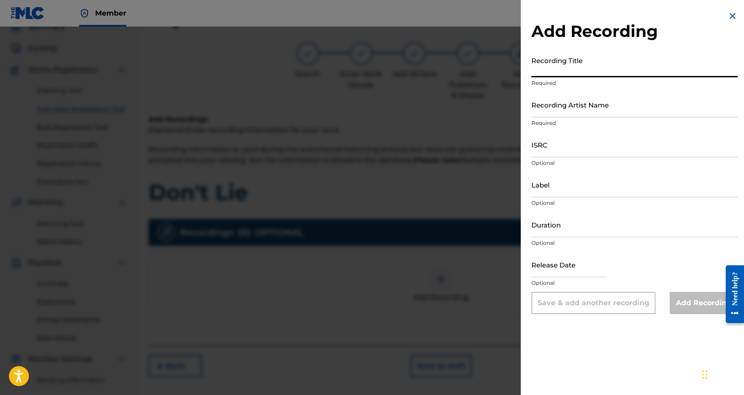
click at [564, 64] on input "Recording Title" at bounding box center [634, 64] width 206 height 25
type input "Don't Lie"
click at [548, 107] on input "Recording Artist Name" at bounding box center [634, 104] width 206 height 25
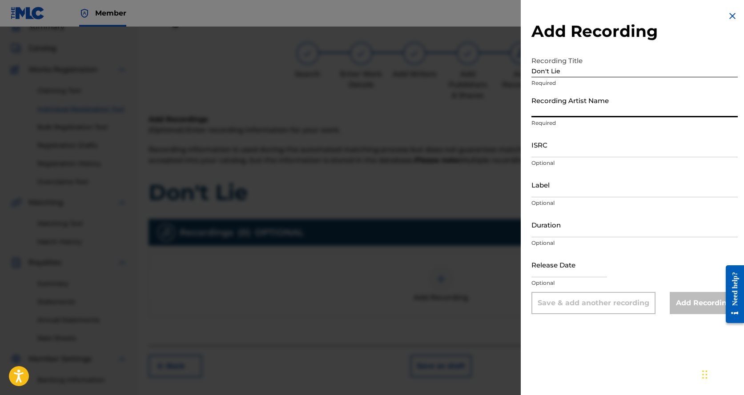
click at [555, 151] on input "ISRC" at bounding box center [634, 144] width 206 height 25
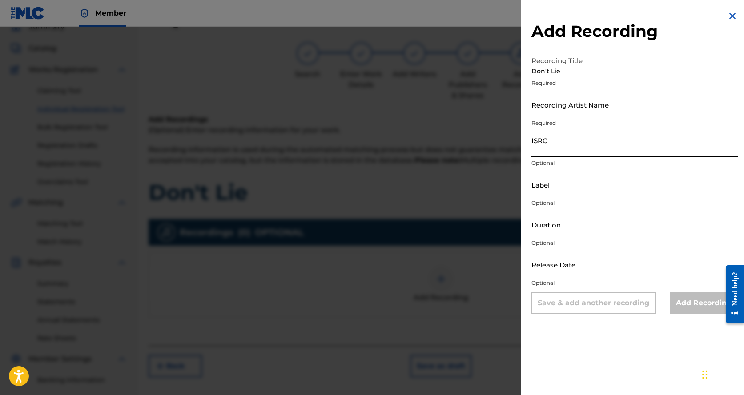
type input "QZS642362356"
click at [550, 193] on input "Label" at bounding box center [634, 184] width 206 height 25
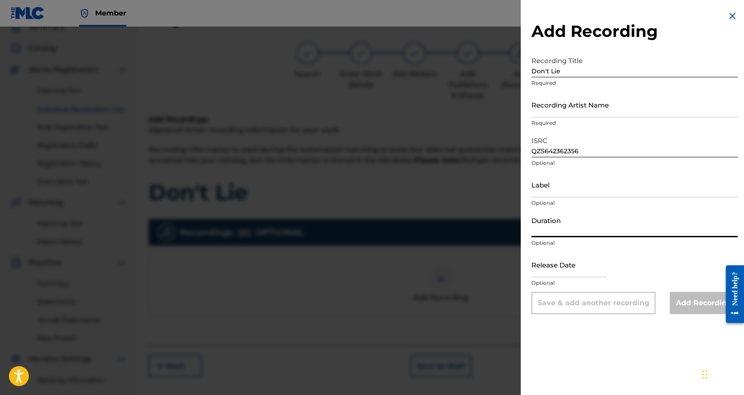
click at [554, 226] on input "Duration" at bounding box center [634, 224] width 206 height 25
type input "2:33"
click at [565, 268] on input "text" at bounding box center [569, 264] width 76 height 25
select select "8"
select select "2025"
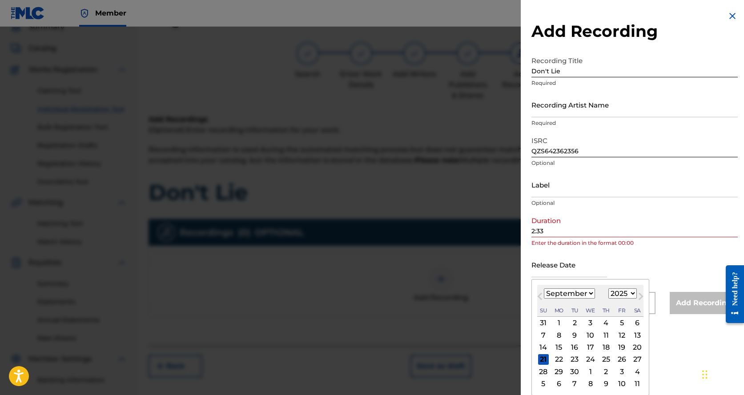
type input "[DATE]"
select select "9"
select select "2023"
click at [691, 253] on div "Release Date [DATE] [DATE] Previous Month Next Month [DATE] January February Ma…" at bounding box center [634, 272] width 206 height 40
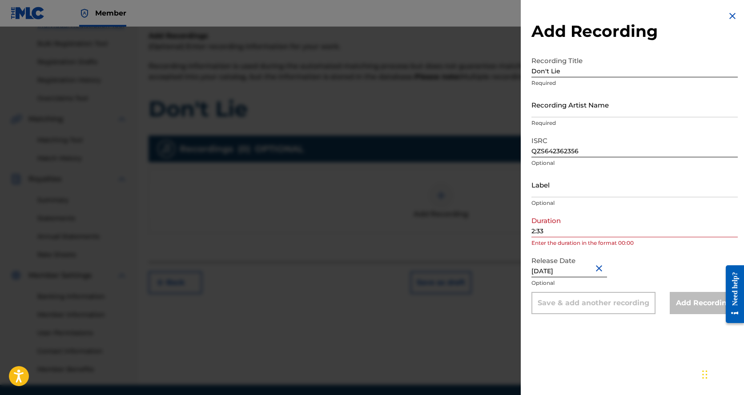
scroll to position [129, 0]
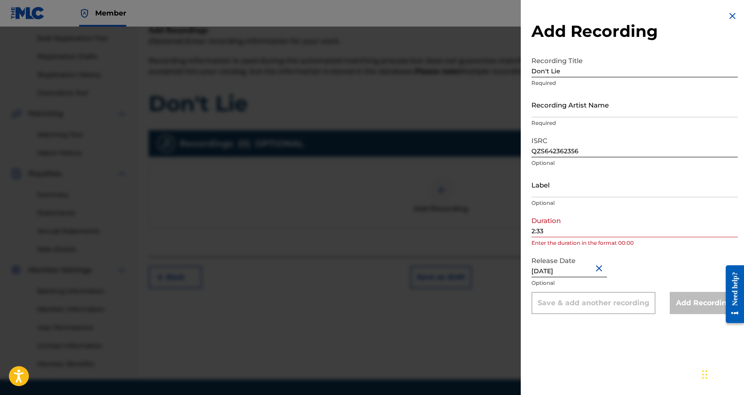
click at [590, 302] on div "Save & add another recording" at bounding box center [593, 303] width 124 height 22
click at [622, 327] on div "Add Recording Recording Title Don't Lie Required Recording Artist Name Required…" at bounding box center [635, 197] width 228 height 395
click at [533, 231] on input "2:33" at bounding box center [634, 224] width 206 height 25
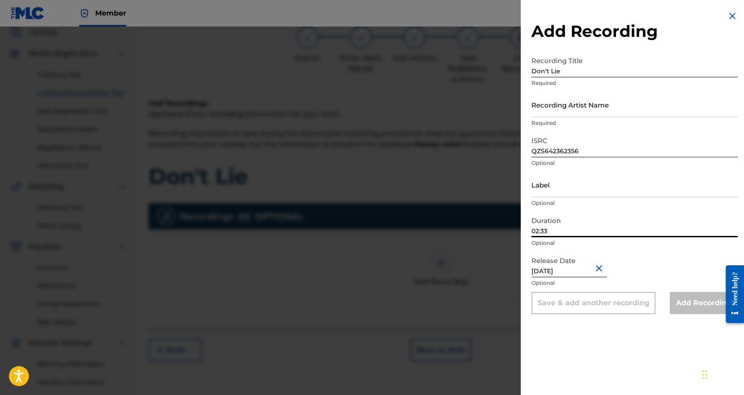
scroll to position [156, 0]
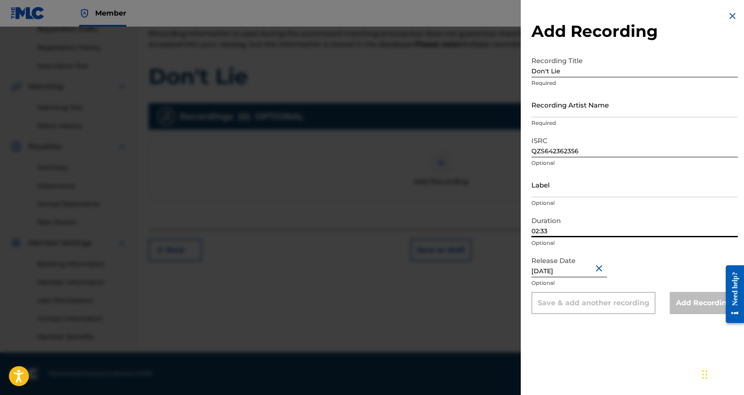
type input "02:33"
click at [656, 178] on input "Label" at bounding box center [634, 184] width 206 height 25
click at [673, 261] on div "Release Date [DATE] Optional" at bounding box center [634, 272] width 206 height 40
click at [618, 174] on input "Label" at bounding box center [634, 184] width 206 height 25
click at [599, 155] on input "QZS642362356" at bounding box center [634, 144] width 206 height 25
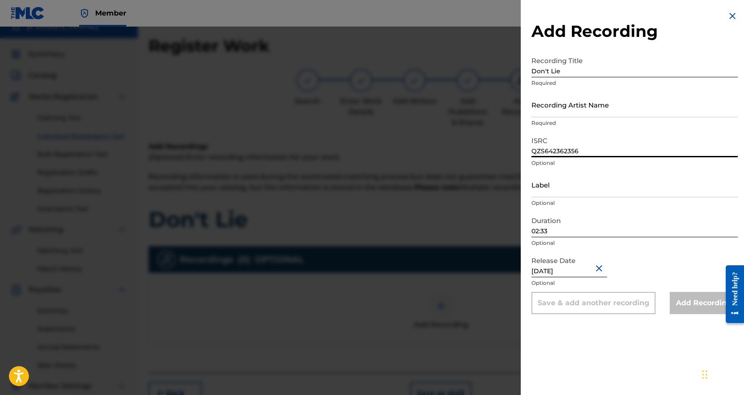
scroll to position [0, 0]
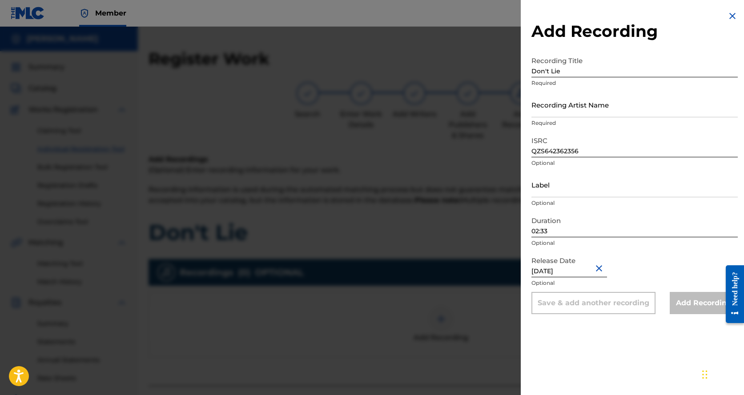
click at [606, 270] on button "Close" at bounding box center [600, 268] width 13 height 27
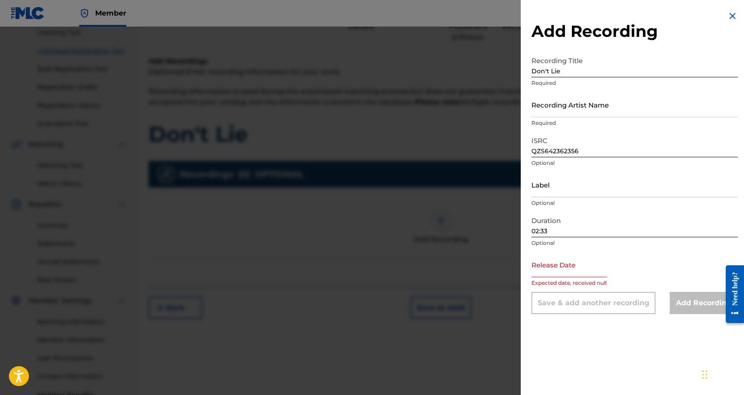
scroll to position [133, 0]
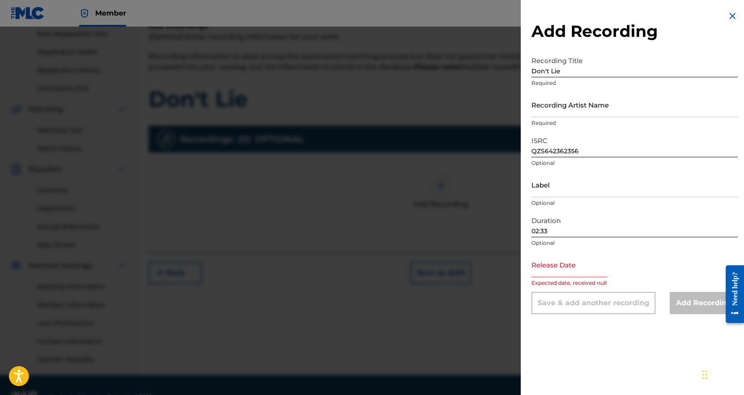
drag, startPoint x: 621, startPoint y: 325, endPoint x: 593, endPoint y: 315, distance: 29.6
click at [620, 325] on div "Add Recording Recording Title Don't Lie Required Recording Artist Name Required…" at bounding box center [635, 197] width 228 height 395
click at [565, 272] on input "text" at bounding box center [569, 264] width 76 height 25
select select "8"
select select "2025"
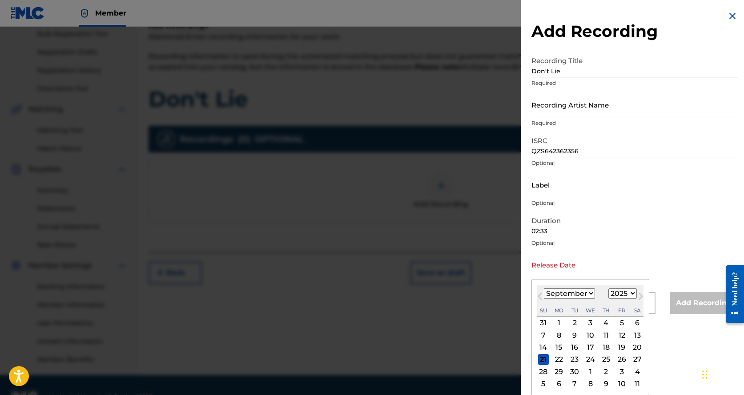
type input "[DATE]"
select select "9"
select select "2023"
click at [536, 267] on input "[DATE]" at bounding box center [569, 264] width 76 height 25
click at [604, 328] on div "5" at bounding box center [606, 323] width 11 height 11
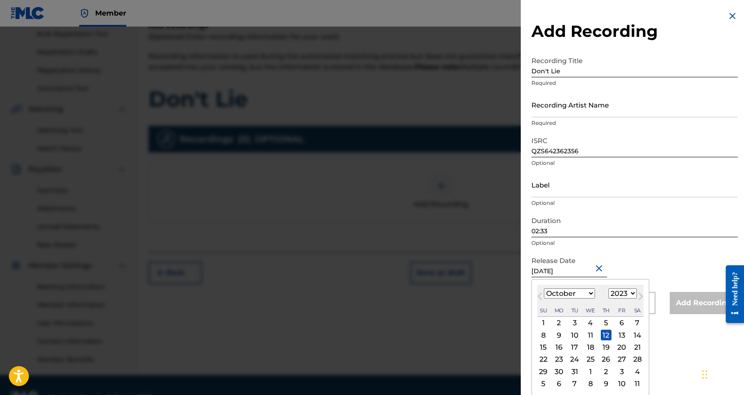
type input "[DATE]"
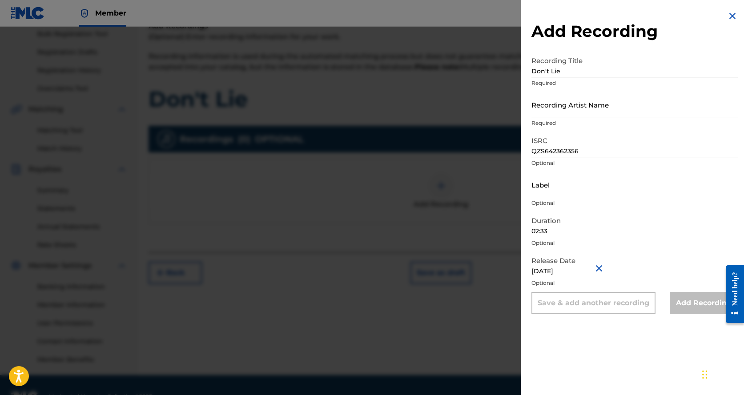
click at [567, 270] on input "[DATE]" at bounding box center [569, 264] width 76 height 25
select select "9"
select select "2023"
click at [657, 261] on div "Release Date [DATE] Optional" at bounding box center [634, 272] width 206 height 40
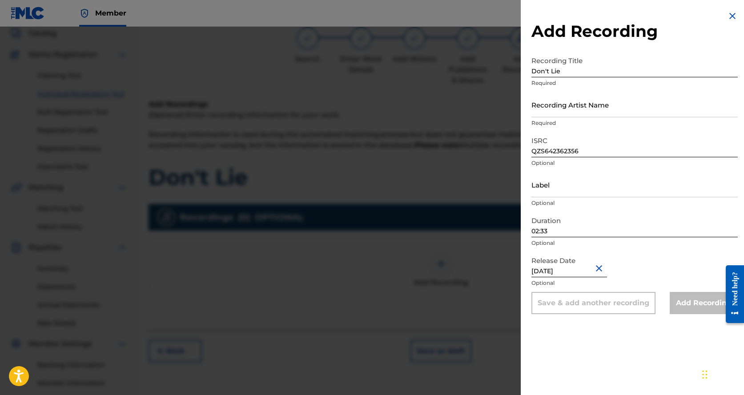
scroll to position [0, 0]
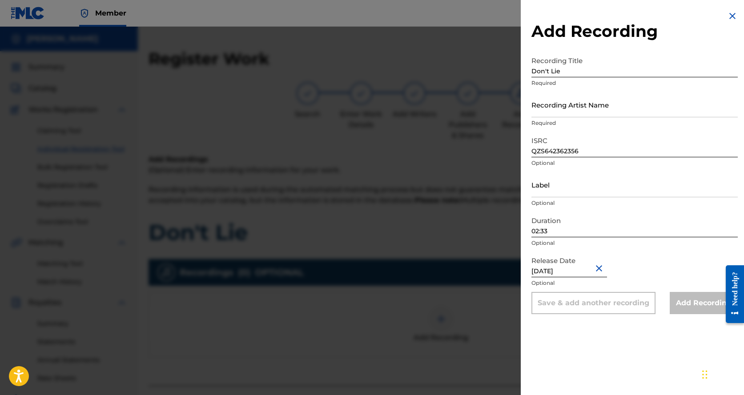
click at [591, 148] on input "QZS642362356" at bounding box center [634, 144] width 206 height 25
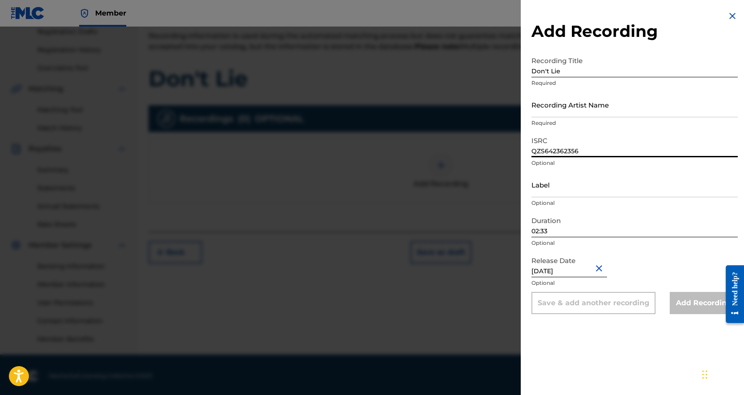
scroll to position [156, 0]
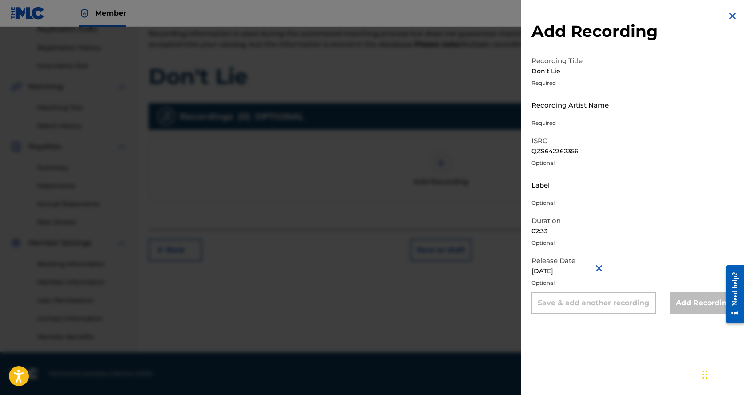
click at [610, 294] on div "Save & add another recording" at bounding box center [593, 303] width 124 height 22
click at [610, 298] on div "Save & add another recording" at bounding box center [593, 303] width 124 height 22
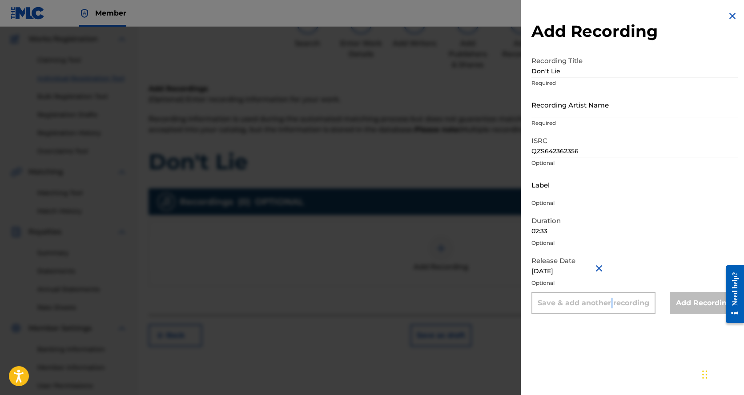
scroll to position [0, 0]
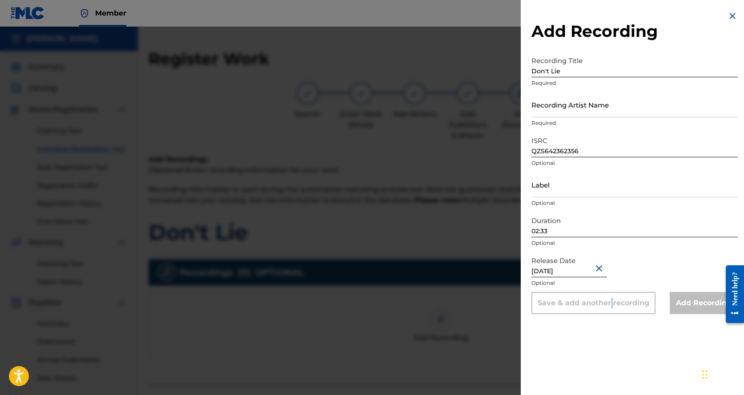
click at [562, 150] on input "QZS642362356" at bounding box center [634, 144] width 206 height 25
drag, startPoint x: 596, startPoint y: 154, endPoint x: 513, endPoint y: 157, distance: 82.8
click at [514, 157] on div "Add Recording Recording Title Don't Lie Required Recording Artist Name Required…" at bounding box center [372, 211] width 744 height 369
click at [606, 273] on button "Close" at bounding box center [600, 268] width 13 height 27
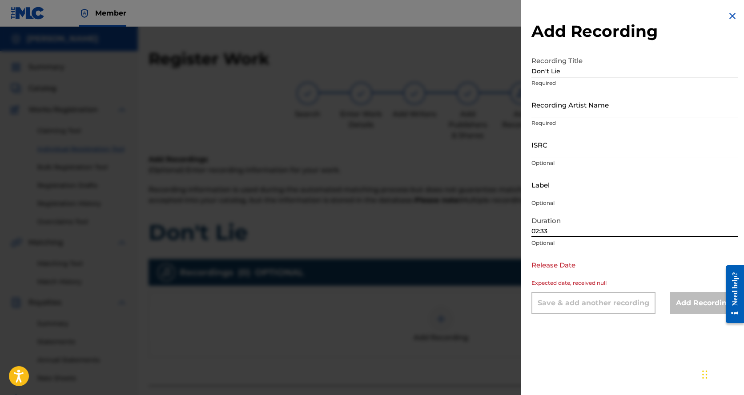
click at [581, 230] on input "02:33" at bounding box center [634, 224] width 206 height 25
click at [628, 254] on div "Release Date Expected date, received null" at bounding box center [634, 272] width 206 height 40
click at [546, 256] on input "text" at bounding box center [569, 264] width 76 height 25
select select "8"
select select "2025"
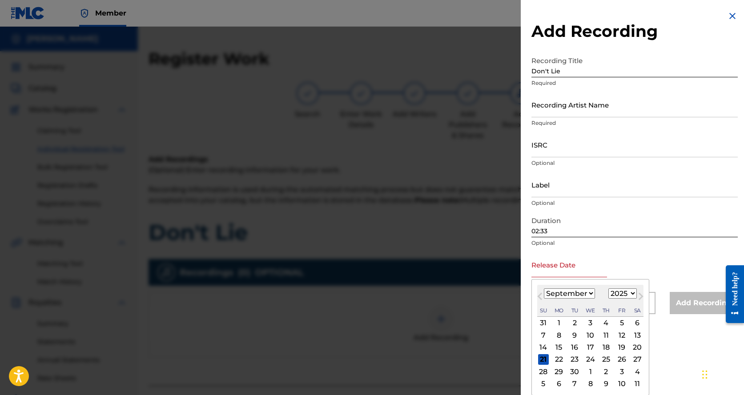
type input "[DATE]"
select select "7"
select select "2022"
drag, startPoint x: 584, startPoint y: 269, endPoint x: 514, endPoint y: 276, distance: 70.2
click at [514, 276] on div "Add Recording Recording Title Don't Lie Required Recording Artist Name Required…" at bounding box center [372, 211] width 744 height 369
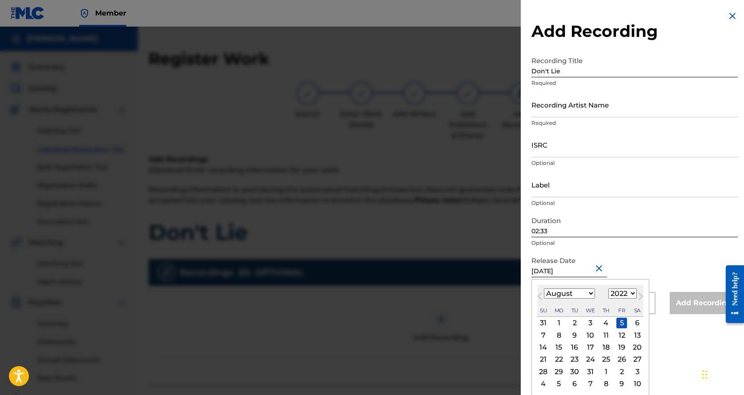
type input "[DATE]"
click at [641, 252] on div "Release Date [DATE] [DATE] Previous Month Next Month August [DATE] February Mar…" at bounding box center [634, 272] width 206 height 40
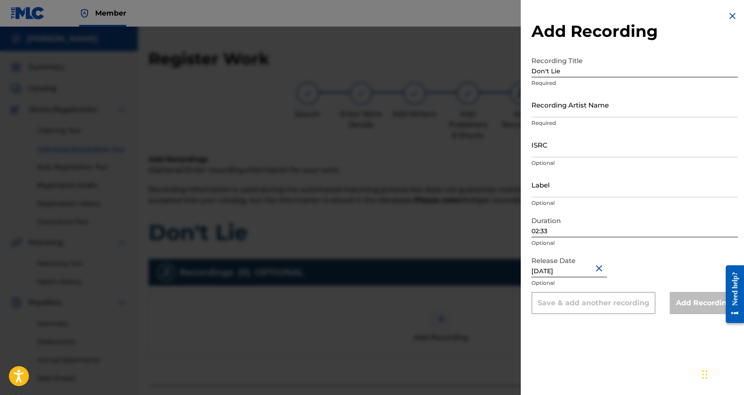
click at [578, 272] on input "[DATE]" at bounding box center [569, 264] width 76 height 25
select select "7"
select select "2022"
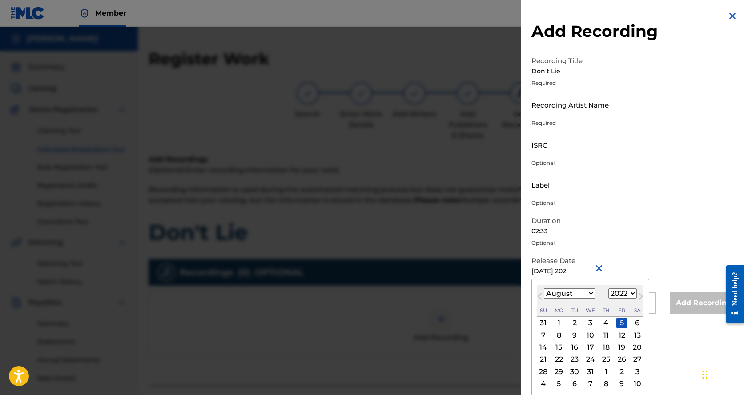
type input "[DATE]"
select select "2024"
type input "[DATE]"
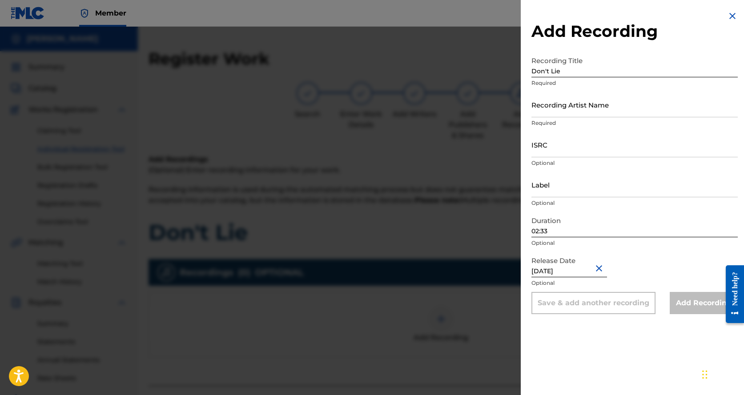
click at [618, 258] on div "Release Date [DATE] Optional" at bounding box center [634, 272] width 206 height 40
click at [734, 17] on img at bounding box center [732, 16] width 11 height 11
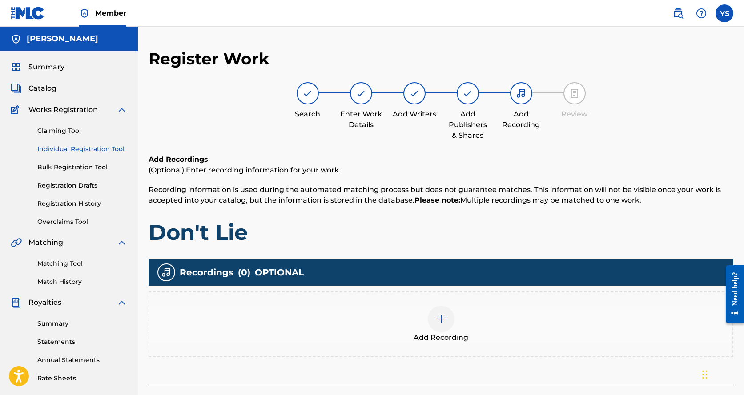
click at [734, 17] on nav "Member YS YS [PERSON_NAME] [EMAIL_ADDRESS][DOMAIN_NAME] Profile Log out" at bounding box center [372, 13] width 744 height 27
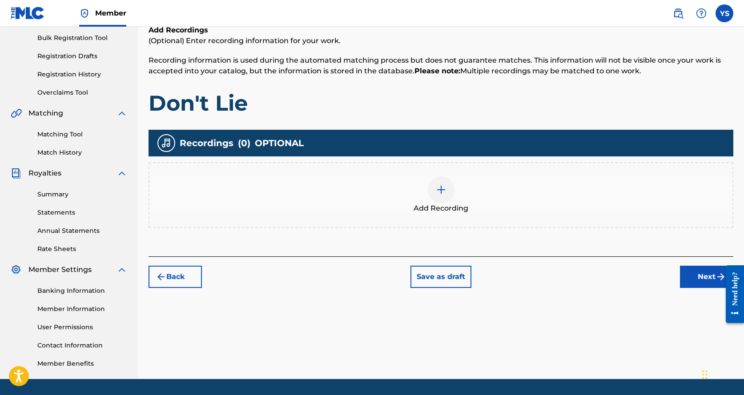
scroll to position [156, 0]
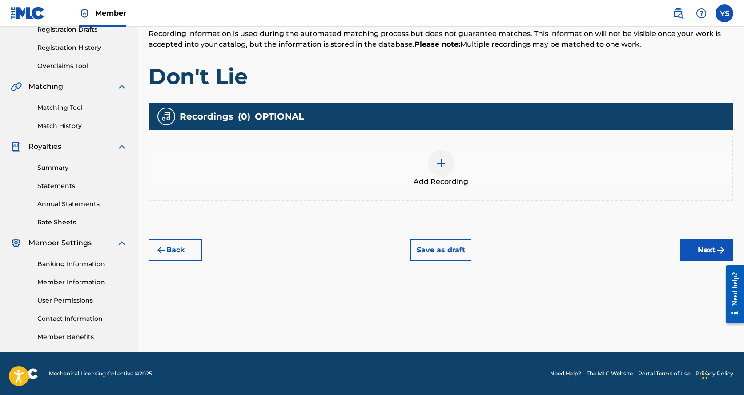
click at [704, 254] on button "Next" at bounding box center [706, 250] width 53 height 22
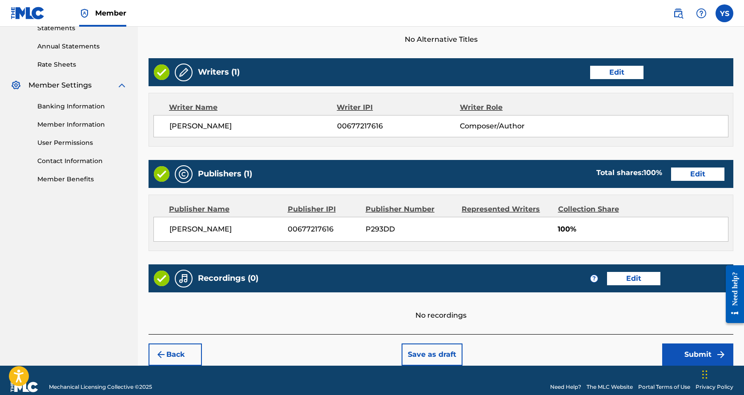
scroll to position [327, 0]
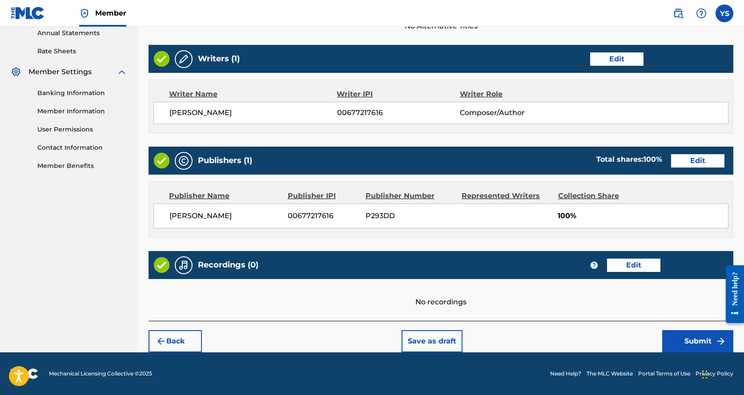
click at [695, 341] on button "Submit" at bounding box center [697, 341] width 71 height 22
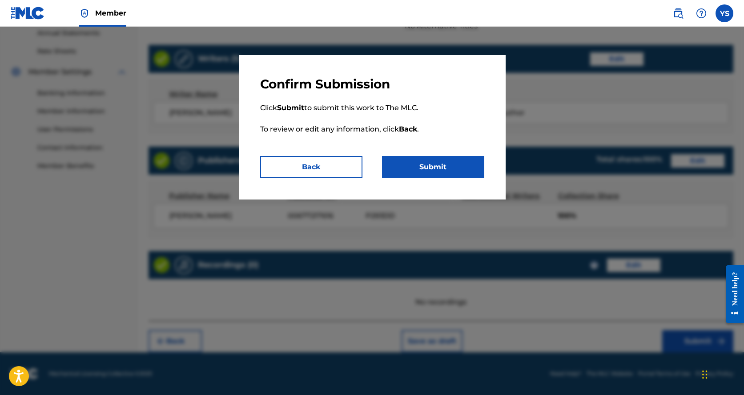
click at [695, 341] on div at bounding box center [372, 224] width 744 height 395
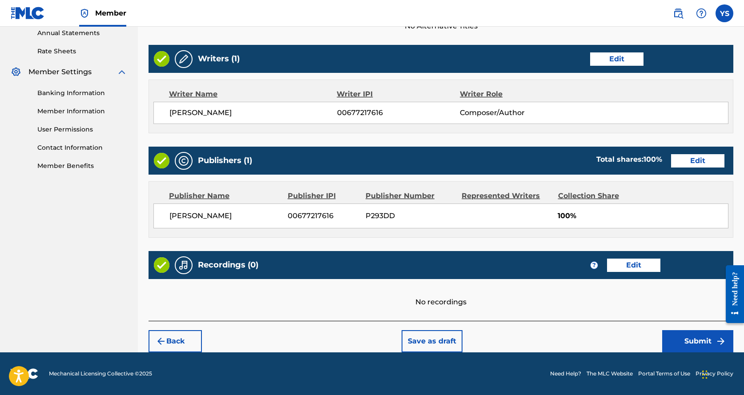
click at [697, 343] on button "Submit" at bounding box center [697, 341] width 71 height 22
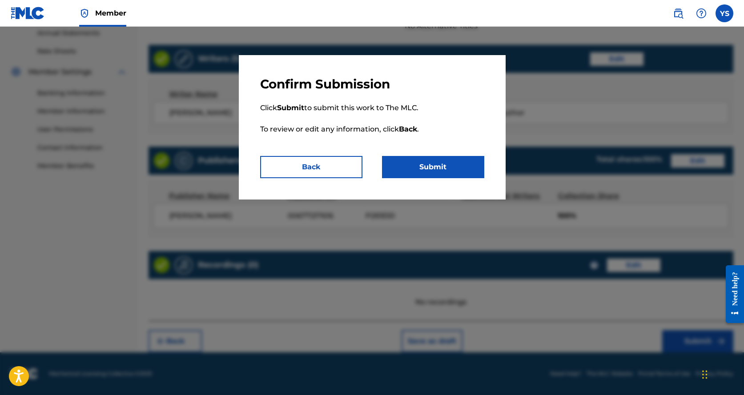
click at [441, 165] on button "Submit" at bounding box center [433, 167] width 102 height 22
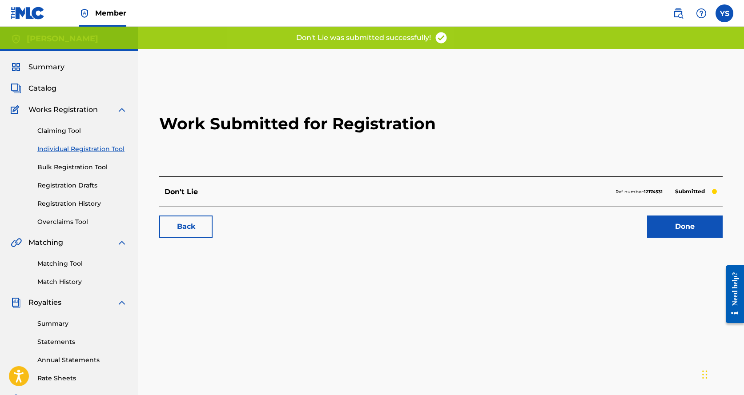
click at [699, 223] on link "Done" at bounding box center [685, 227] width 76 height 22
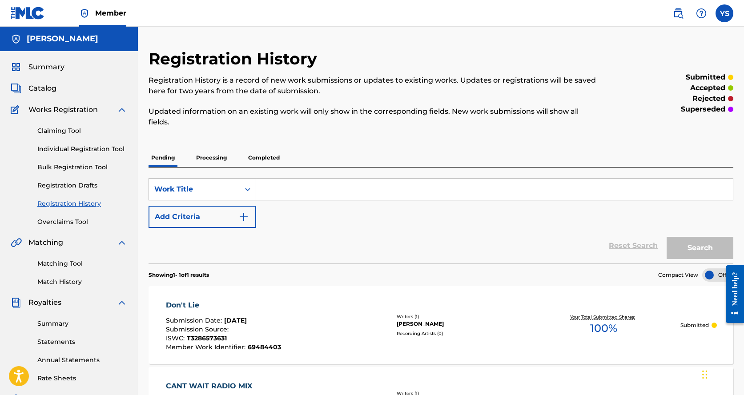
click at [35, 86] on span "Catalog" at bounding box center [42, 88] width 28 height 11
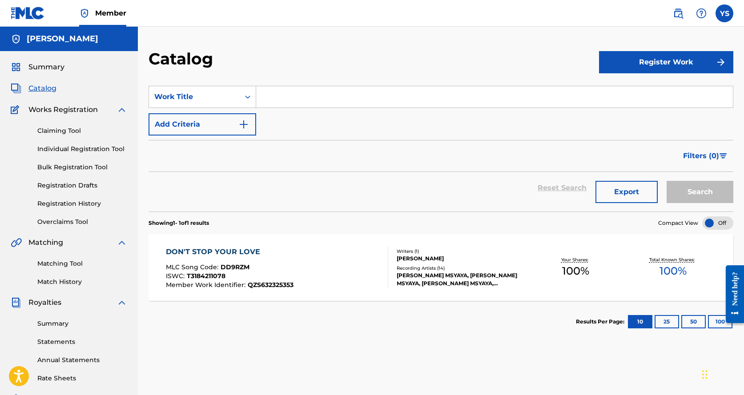
click at [33, 68] on span "Summary" at bounding box center [46, 67] width 36 height 11
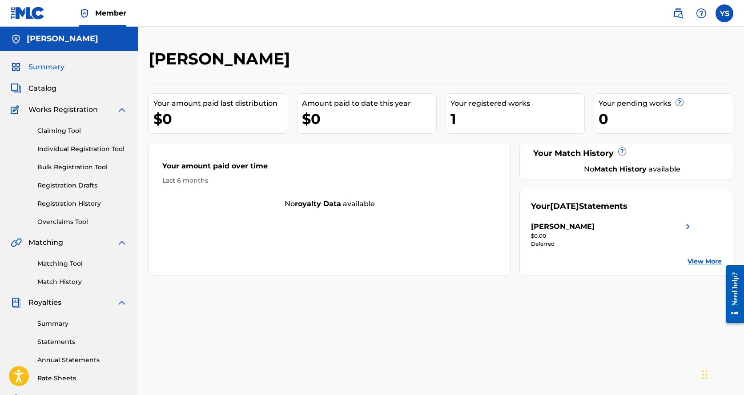
click at [681, 14] on img at bounding box center [678, 13] width 11 height 11
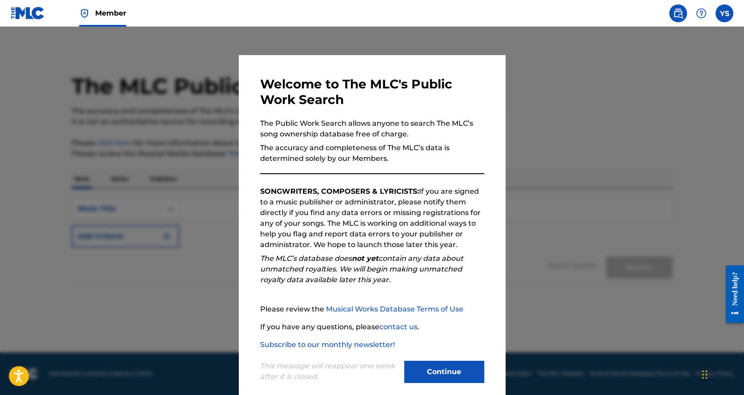
scroll to position [12, 0]
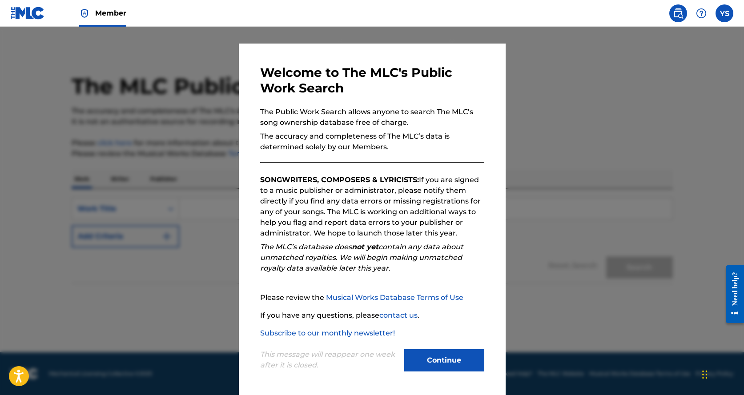
click at [433, 365] on button "Continue" at bounding box center [444, 360] width 80 height 22
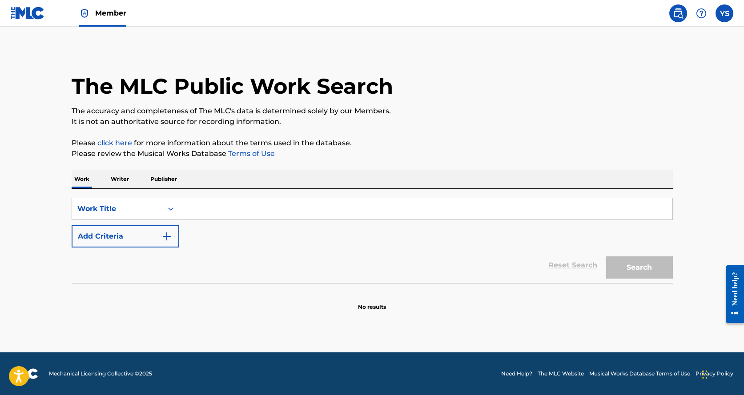
click at [153, 172] on p "Publisher" at bounding box center [164, 179] width 32 height 19
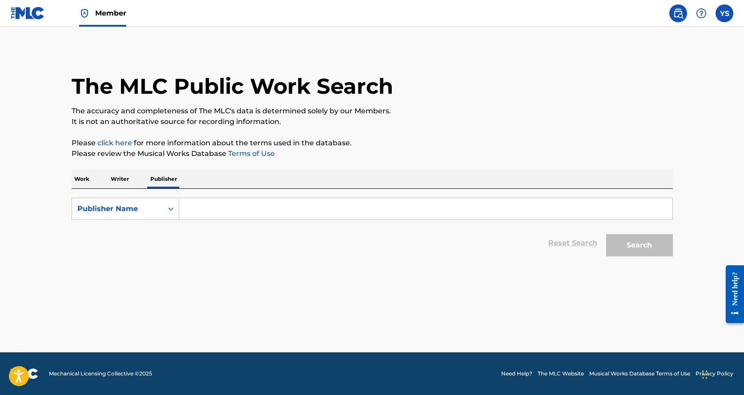
click at [207, 198] on input "Search Form" at bounding box center [425, 208] width 493 height 21
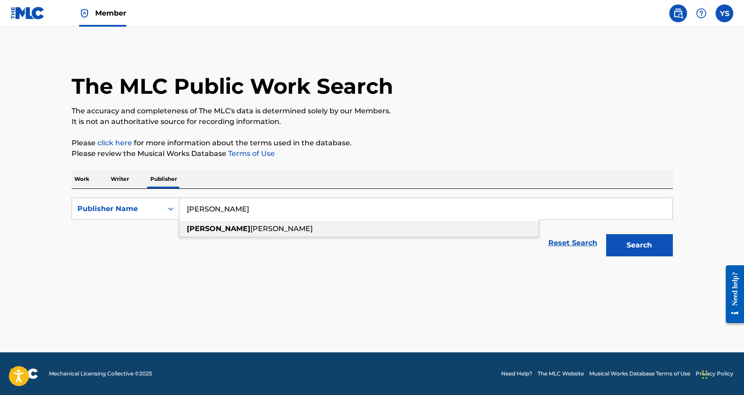
click at [217, 227] on strong "[PERSON_NAME]" at bounding box center [219, 229] width 64 height 8
type input "[PERSON_NAME]"
click at [631, 237] on button "Search" at bounding box center [639, 245] width 67 height 22
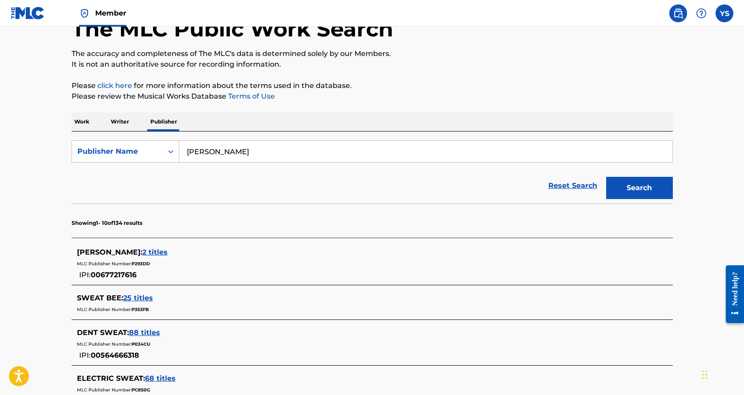
scroll to position [56, 0]
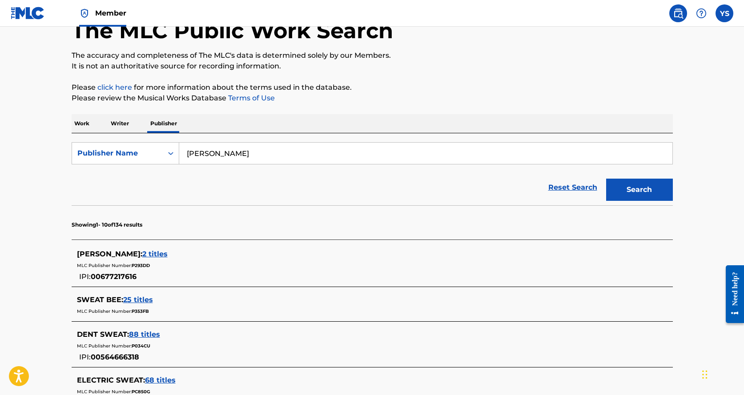
click at [217, 250] on div "[PERSON_NAME] : 2 titles" at bounding box center [360, 254] width 567 height 11
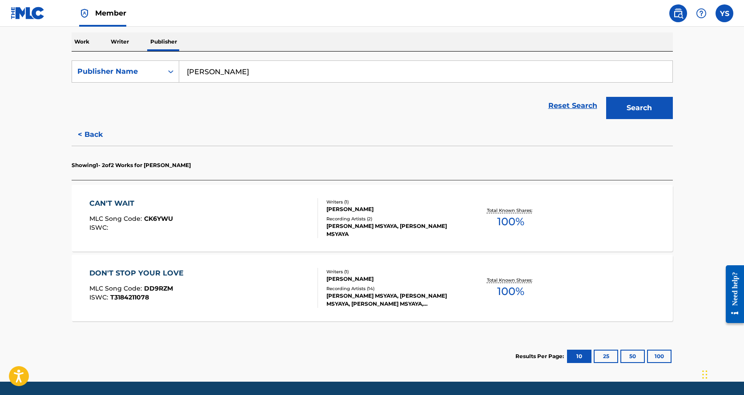
scroll to position [167, 0]
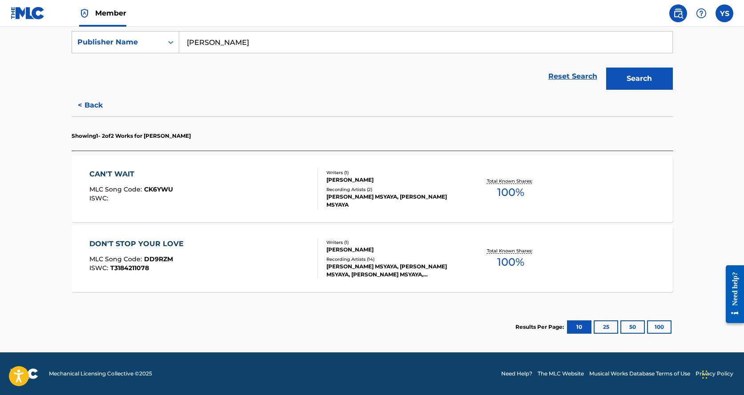
click at [177, 180] on div "CAN'T WAIT MLC Song Code : CK6YWU ISWC :" at bounding box center [203, 189] width 229 height 40
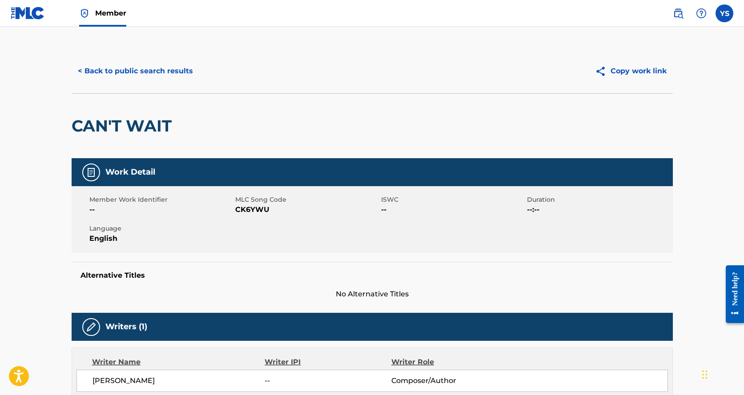
click at [81, 73] on button "< Back to public search results" at bounding box center [136, 71] width 128 height 22
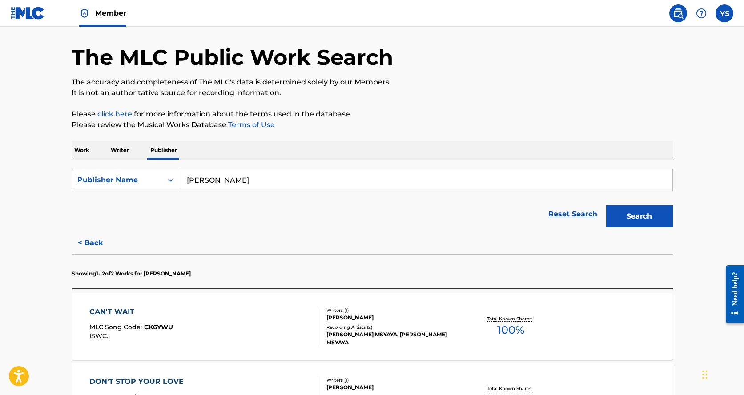
scroll to position [44, 0]
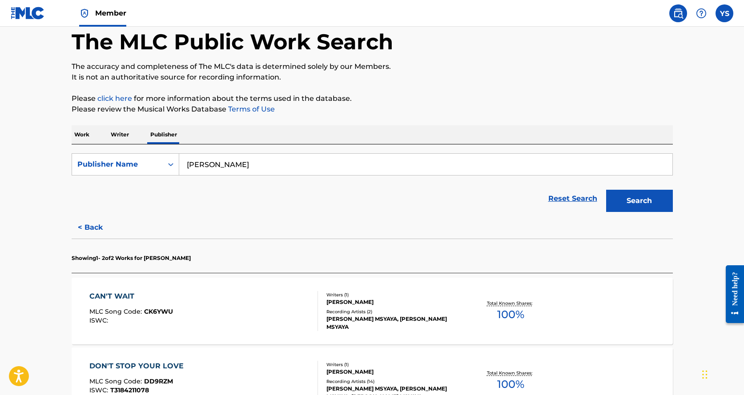
click at [115, 136] on p "Writer" at bounding box center [120, 134] width 24 height 19
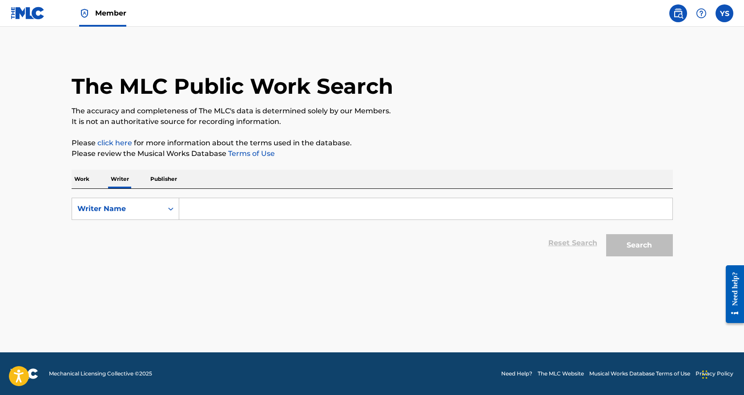
click at [212, 208] on input "Search Form" at bounding box center [425, 208] width 493 height 21
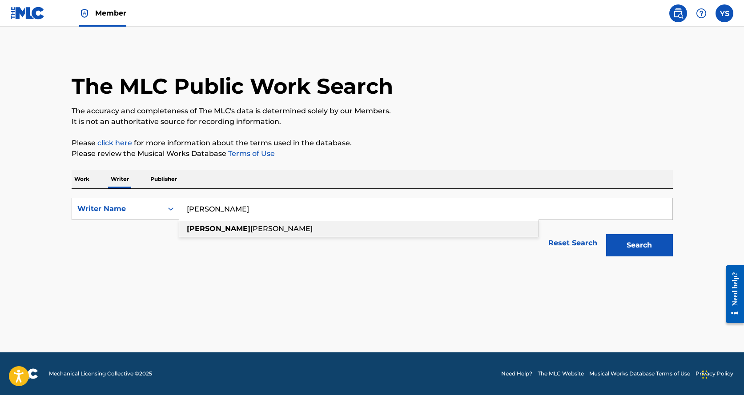
click at [205, 233] on strong "[PERSON_NAME]" at bounding box center [219, 229] width 64 height 8
type input "[PERSON_NAME]"
click at [614, 246] on button "Search" at bounding box center [639, 245] width 67 height 22
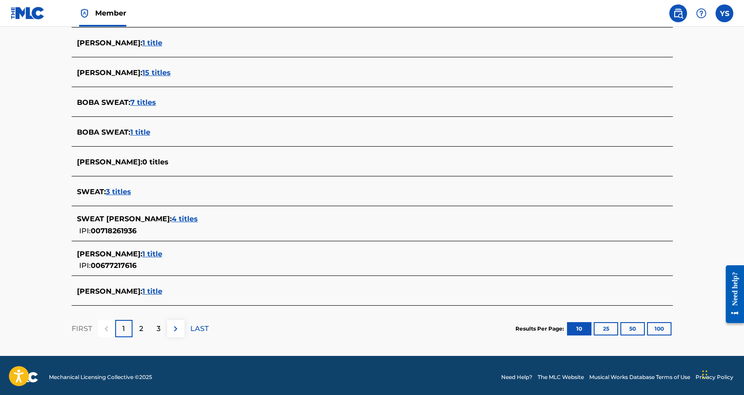
scroll to position [281, 0]
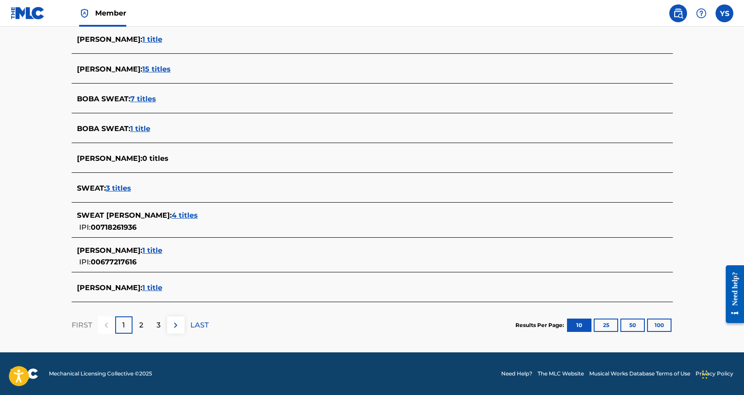
click at [142, 286] on span "[PERSON_NAME] :" at bounding box center [109, 288] width 65 height 8
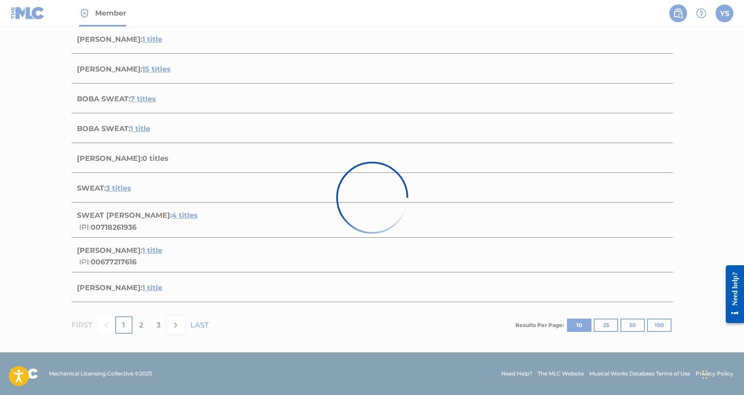
scroll to position [61, 0]
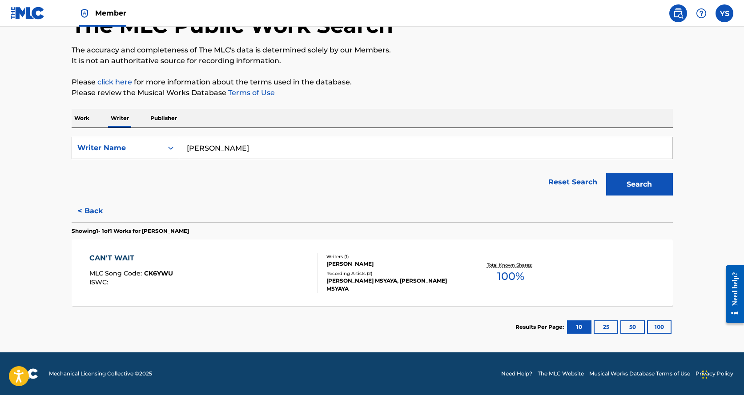
click at [81, 209] on button "< Back" at bounding box center [98, 211] width 53 height 22
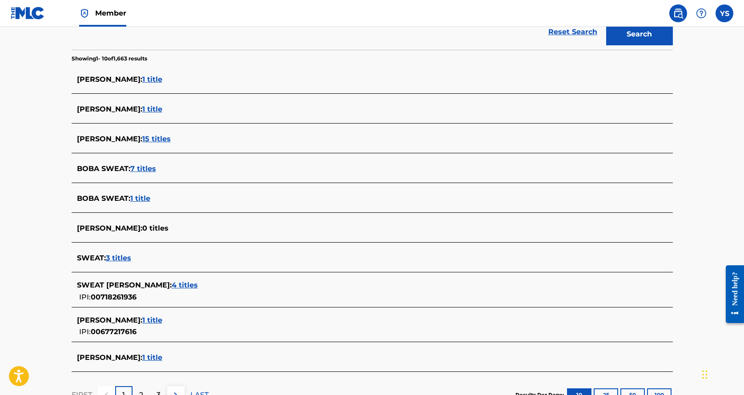
scroll to position [239, 0]
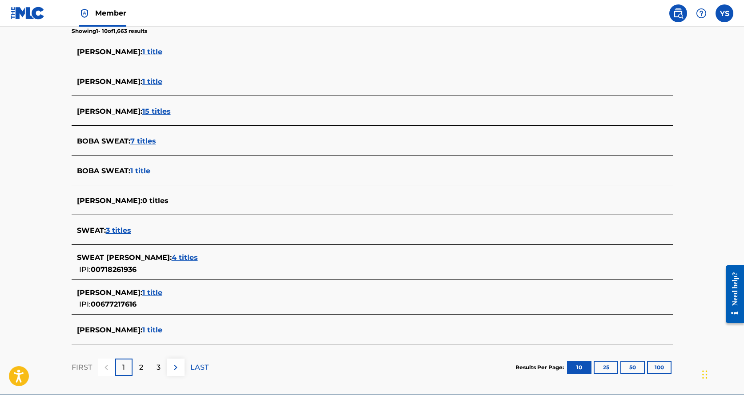
click at [162, 292] on span "1 title" at bounding box center [152, 293] width 20 height 8
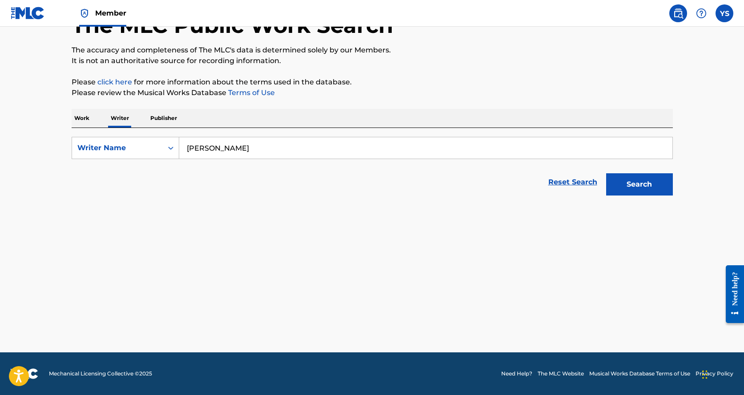
scroll to position [61, 0]
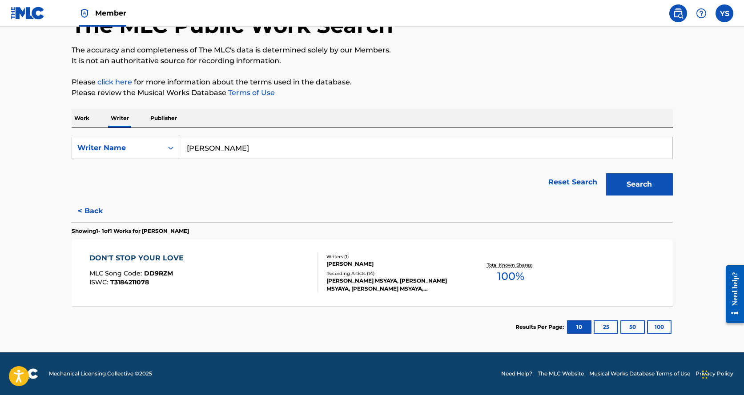
click at [173, 116] on p "Publisher" at bounding box center [164, 118] width 32 height 19
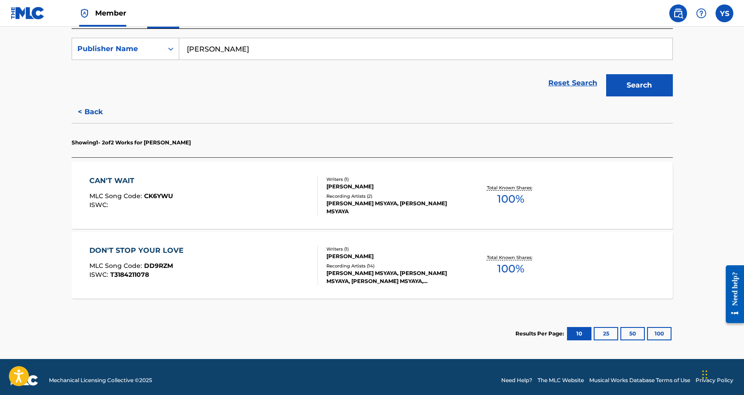
scroll to position [167, 0]
